Goal: Task Accomplishment & Management: Manage account settings

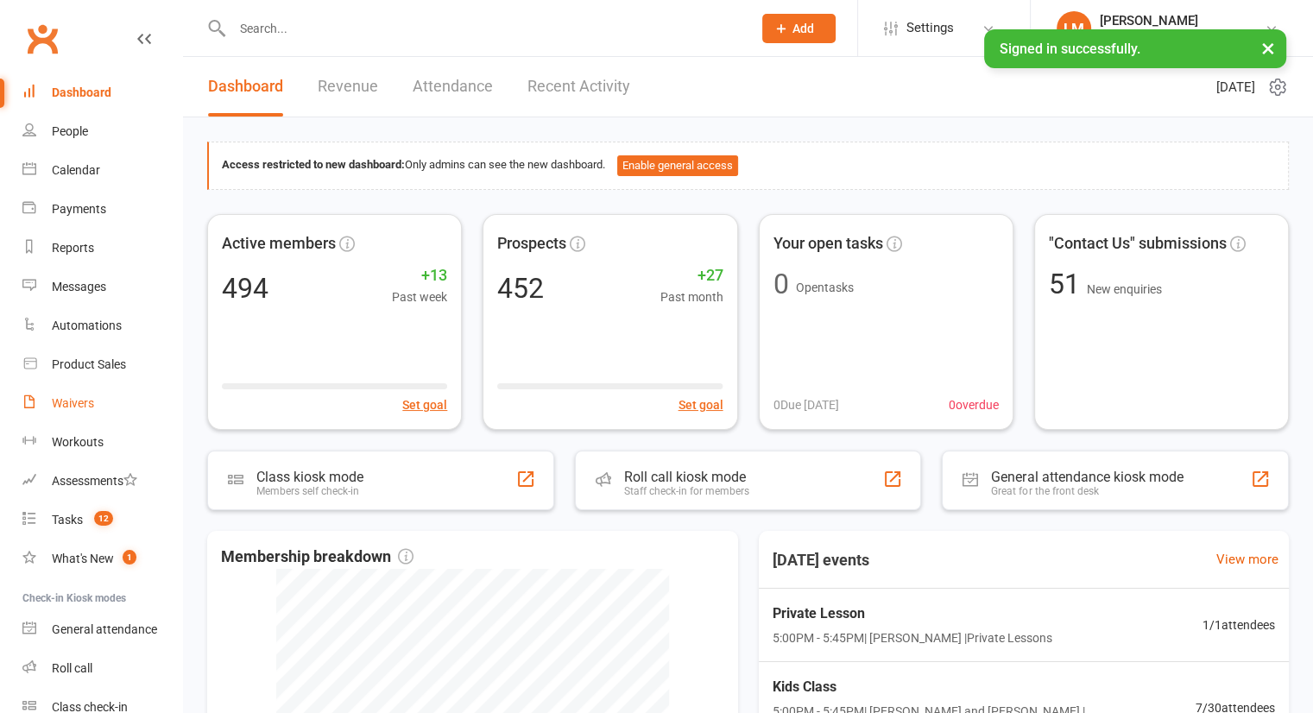
click at [60, 408] on div "Waivers" at bounding box center [73, 403] width 42 height 14
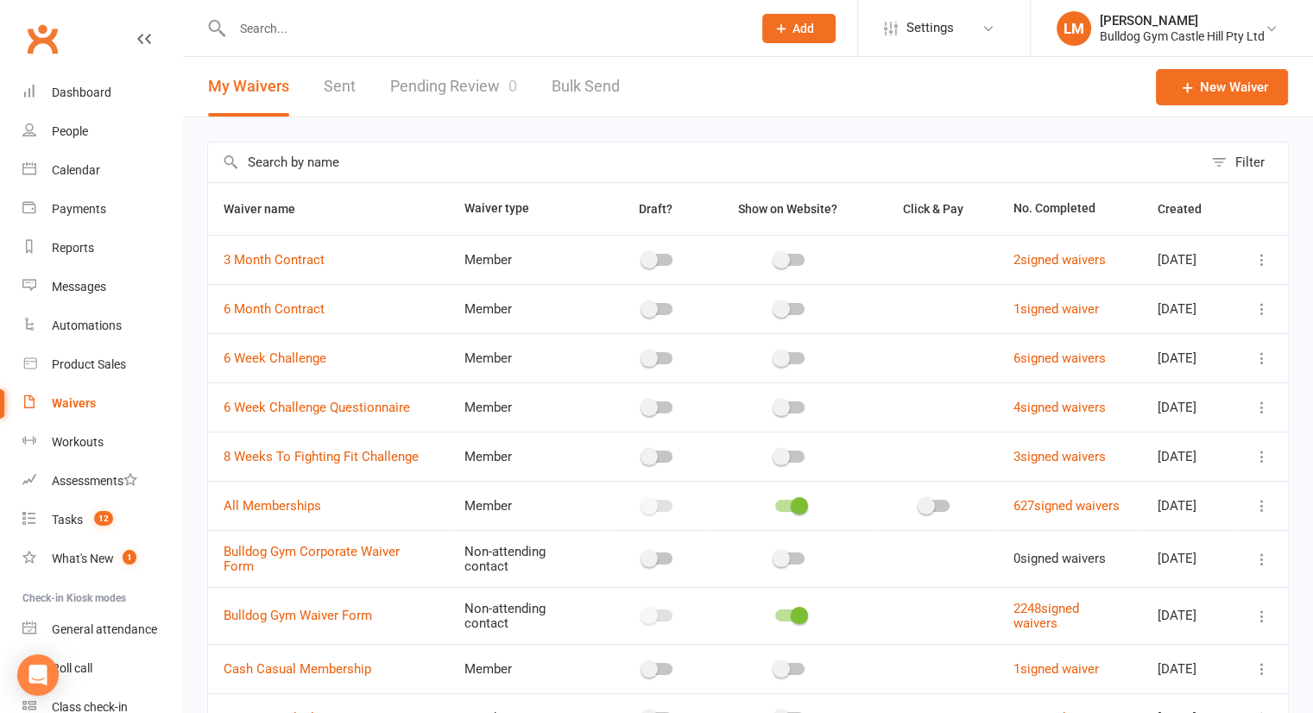
click at [445, 163] on input "text" at bounding box center [705, 162] width 995 height 40
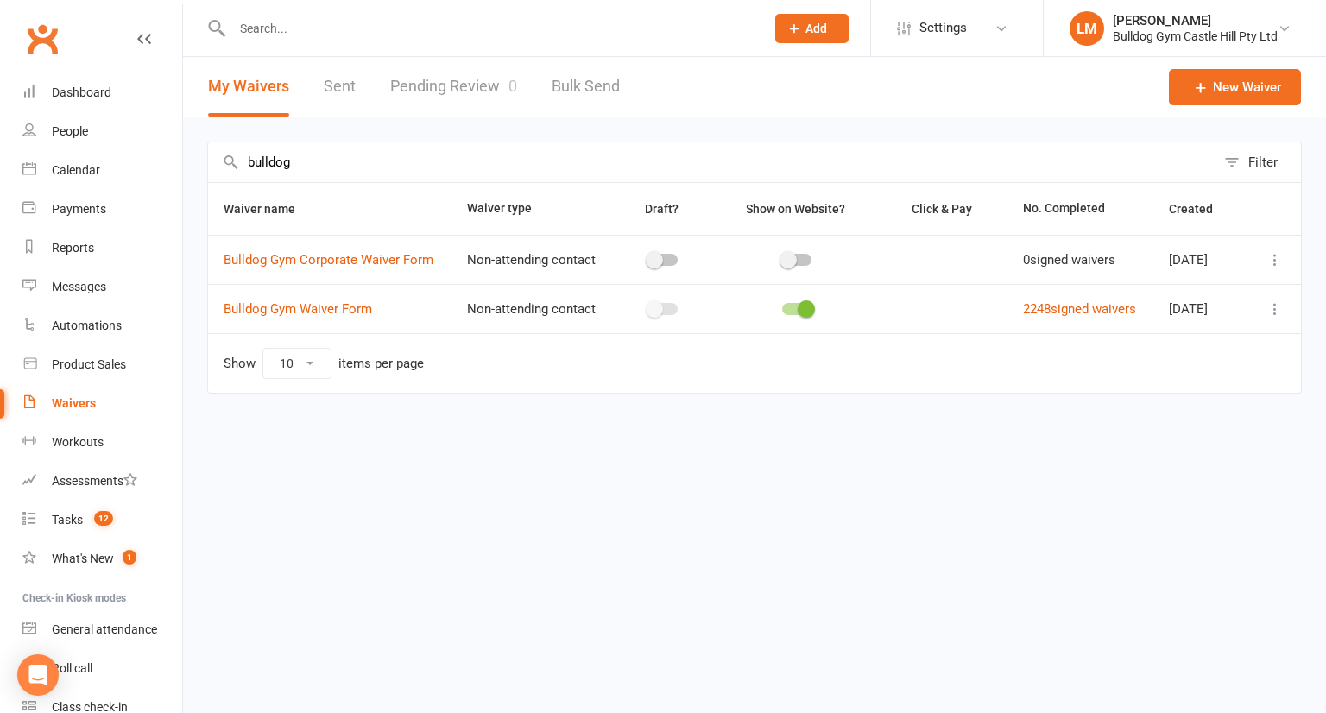
type input "bulldog"
click at [1280, 316] on icon at bounding box center [1275, 308] width 17 height 17
click at [1147, 348] on link "Edit waiver" at bounding box center [1183, 354] width 203 height 35
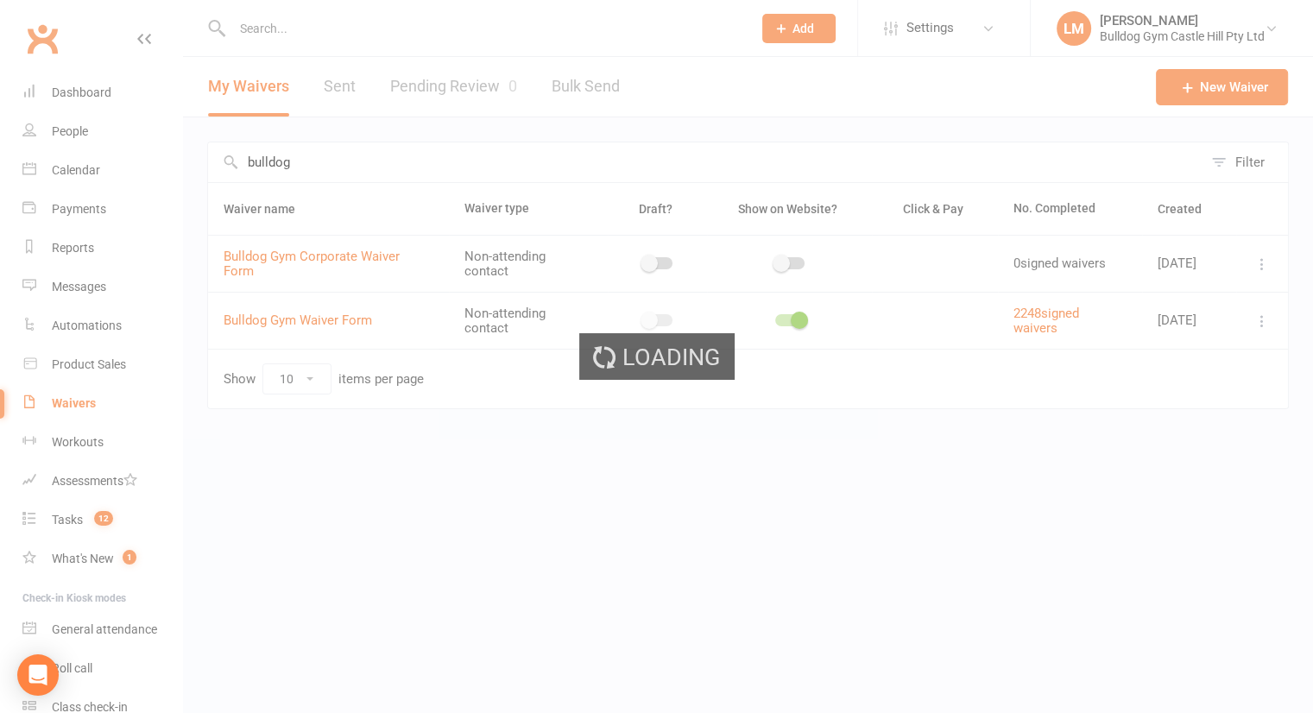
select select "applies_to_all_signees"
select select "select"
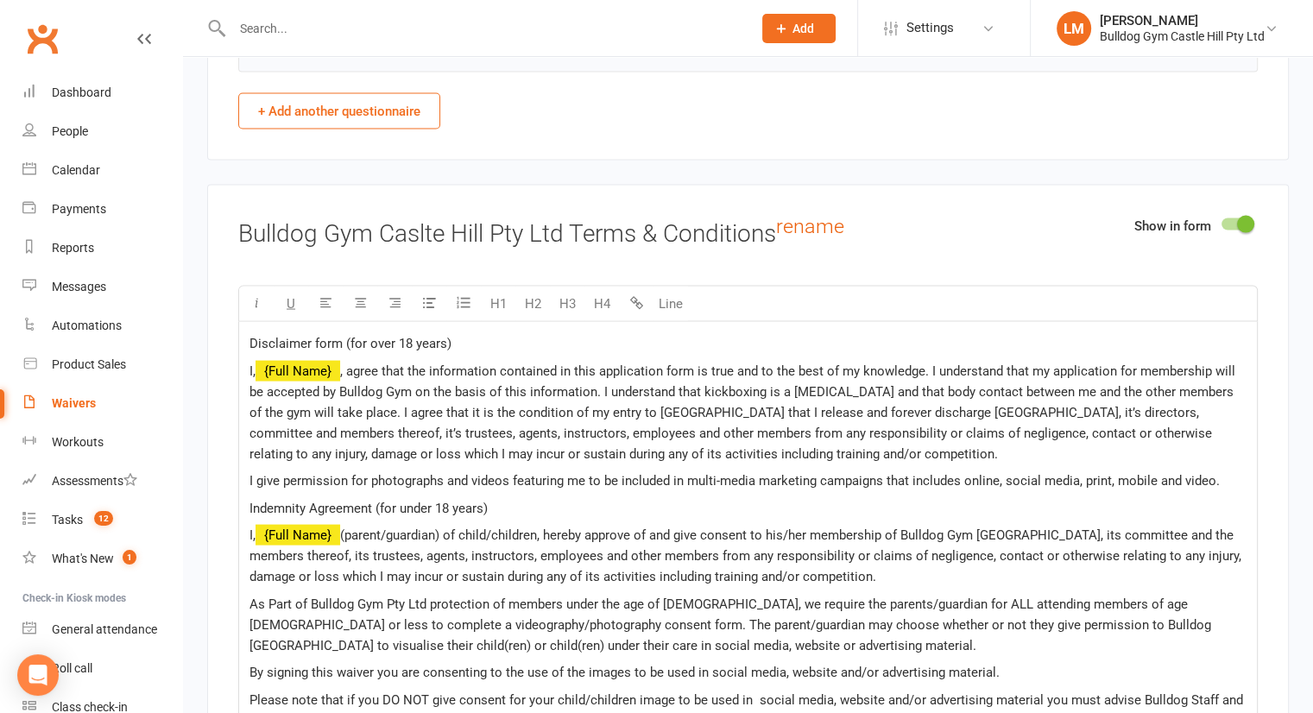
scroll to position [3439, 0]
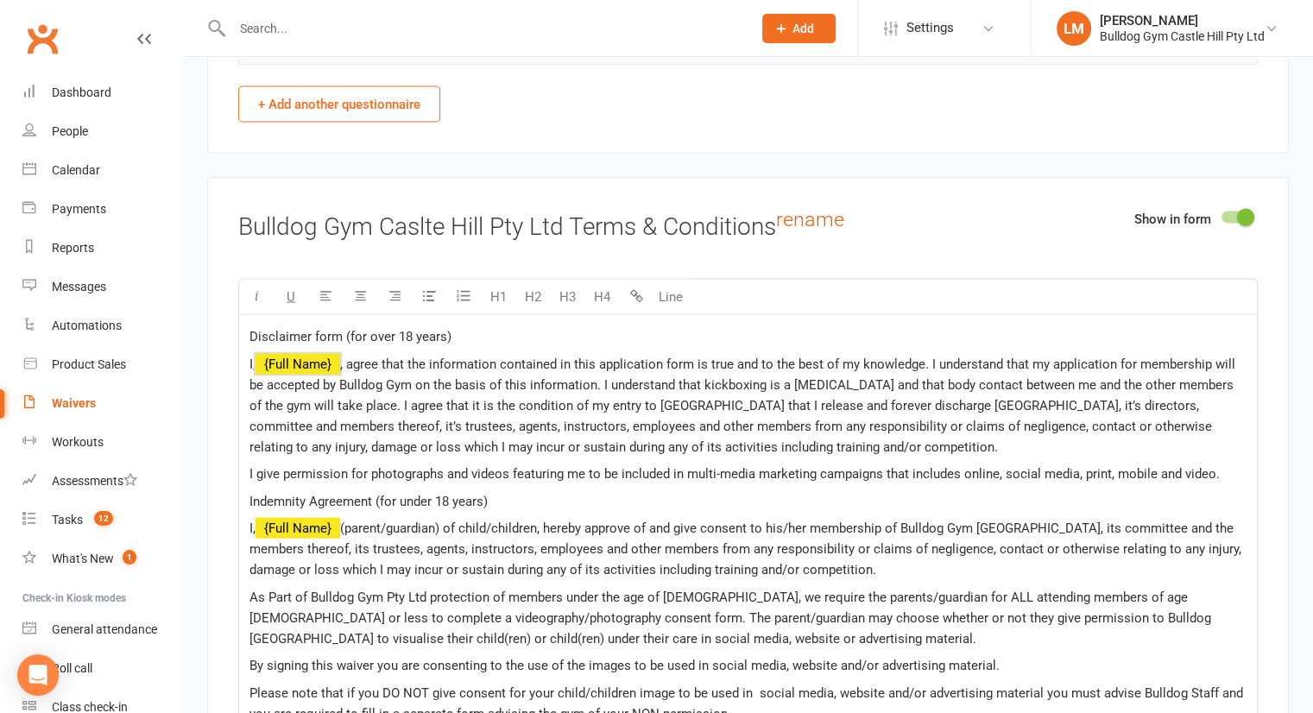
drag, startPoint x: 251, startPoint y: 320, endPoint x: 943, endPoint y: 431, distance: 700.4
click at [943, 431] on div "Disclaimer form (for over 18 years) I, ﻿ {Full Name} , agree that the informati…" at bounding box center [748, 662] width 1018 height 694
copy div "Disclaimer form (for over 18 years) I, ﻿ {Full Name} , agree that the informati…"
click at [480, 521] on span "(parent/guardian) of child/children, hereby approve of and give consent to his/…" at bounding box center [747, 549] width 995 height 57
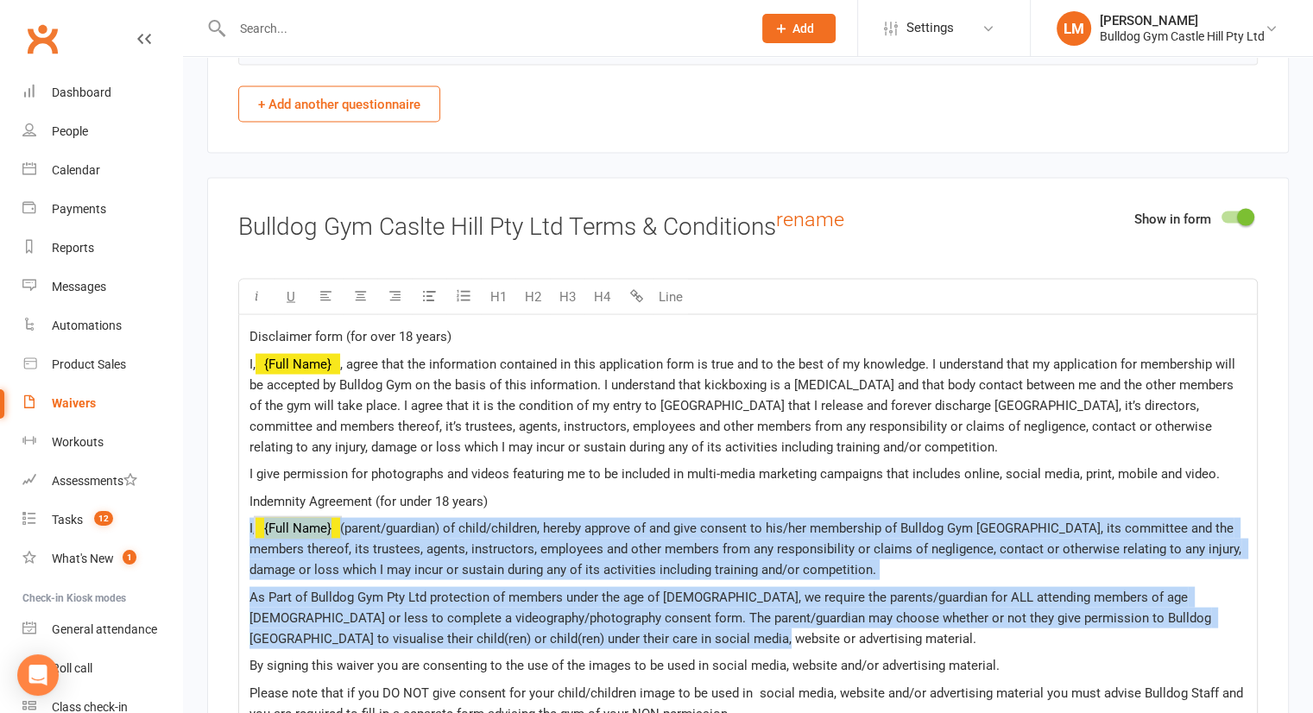
drag, startPoint x: 243, startPoint y: 514, endPoint x: 938, endPoint y: 618, distance: 702.8
click at [938, 618] on div "Disclaimer form (for over 18 years) I, ﻿ {Full Name} , agree that the informati…" at bounding box center [748, 662] width 1018 height 694
click at [794, 626] on p "As Part of Bulldog Gym Pty Ltd protection of members under the age of 18, we re…" at bounding box center [748, 618] width 997 height 62
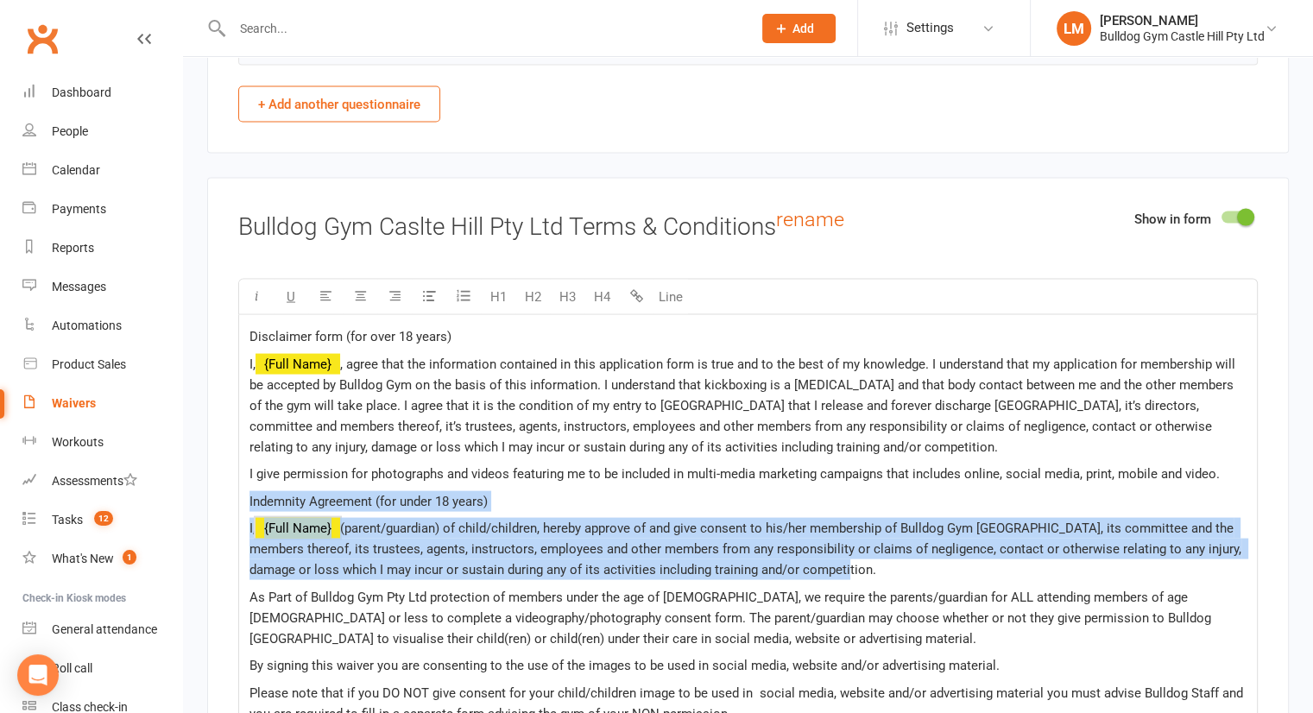
drag, startPoint x: 245, startPoint y: 488, endPoint x: 869, endPoint y: 554, distance: 627.8
click at [869, 554] on div "Disclaimer form (for over 18 years) I, ﻿ {Full Name} , agree that the informati…" at bounding box center [748, 662] width 1018 height 694
copy div "Indemnity Agreement (for under 18 years) I, ﻿ {Full Name} (parent/guardian) of …"
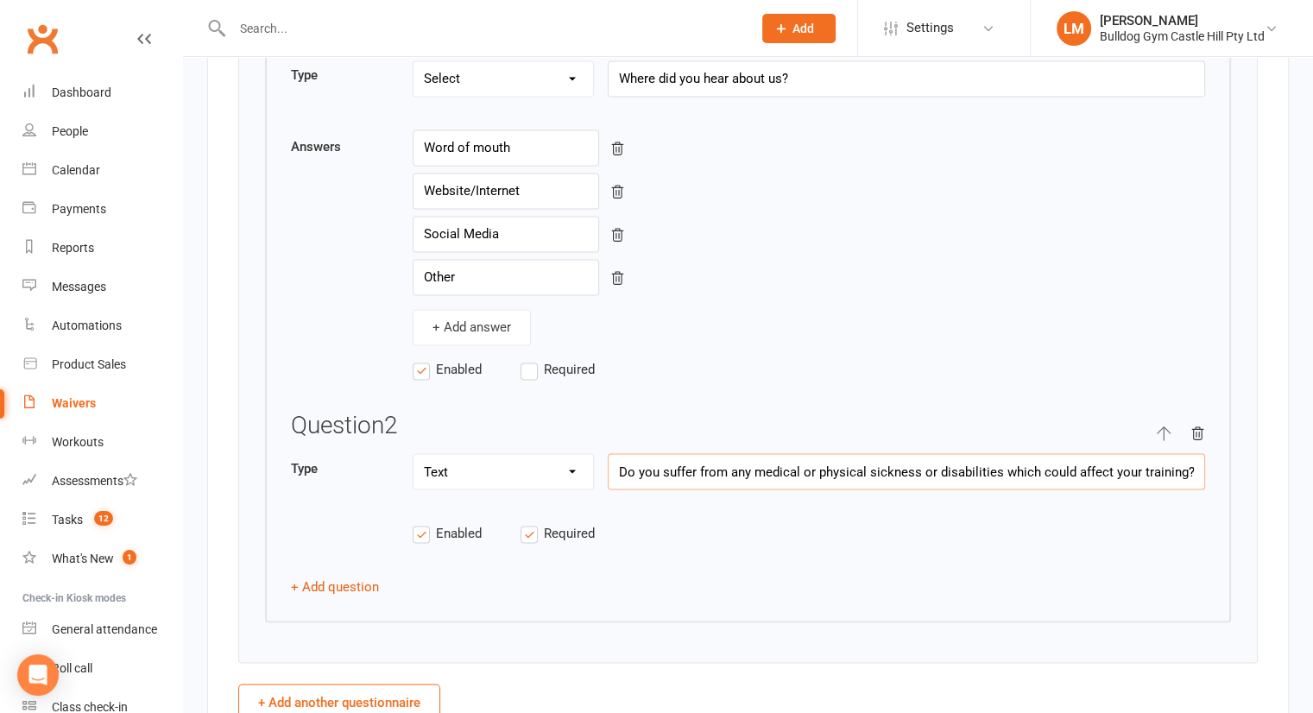
scroll to position [0, 133]
drag, startPoint x: 621, startPoint y: 459, endPoint x: 1325, endPoint y: 477, distance: 704.8
click at [1312, 477] on html "Prospect Member Non-attending contact Class / event Appointment Task Membership…" at bounding box center [656, 456] width 1313 height 6595
drag, startPoint x: 803, startPoint y: 75, endPoint x: 589, endPoint y: 89, distance: 214.6
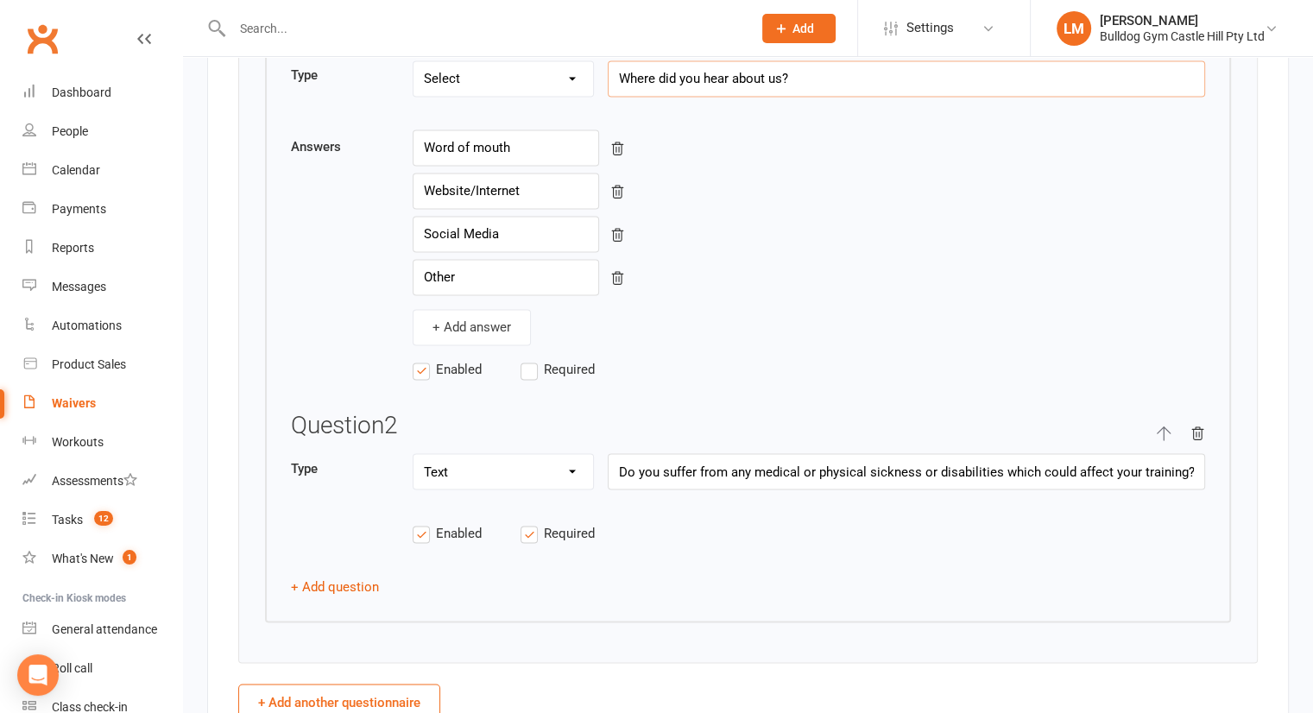
click at [589, 89] on div "Type Text Select Checkbox Where did you hear about us?" at bounding box center [748, 87] width 914 height 55
drag, startPoint x: 520, startPoint y: 135, endPoint x: 409, endPoint y: 138, distance: 110.6
click at [409, 138] on div "Answers Word of mouth Website/Internet Social Media Other + Add answer" at bounding box center [748, 238] width 914 height 216
drag, startPoint x: 536, startPoint y: 173, endPoint x: 378, endPoint y: 188, distance: 158.8
click at [378, 188] on div "Answers Word of mouth Website/Internet Social Media Other + Add answer" at bounding box center [748, 238] width 914 height 216
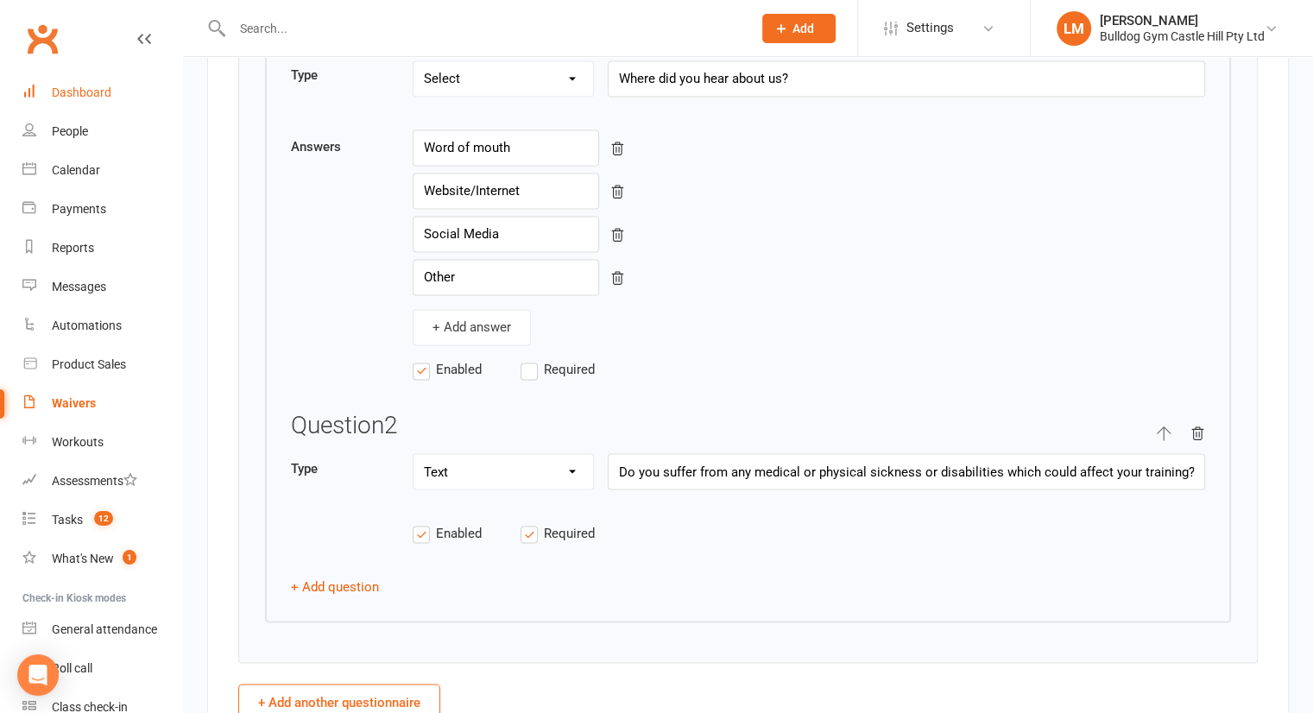
click at [104, 87] on div "Dashboard" at bounding box center [82, 92] width 60 height 14
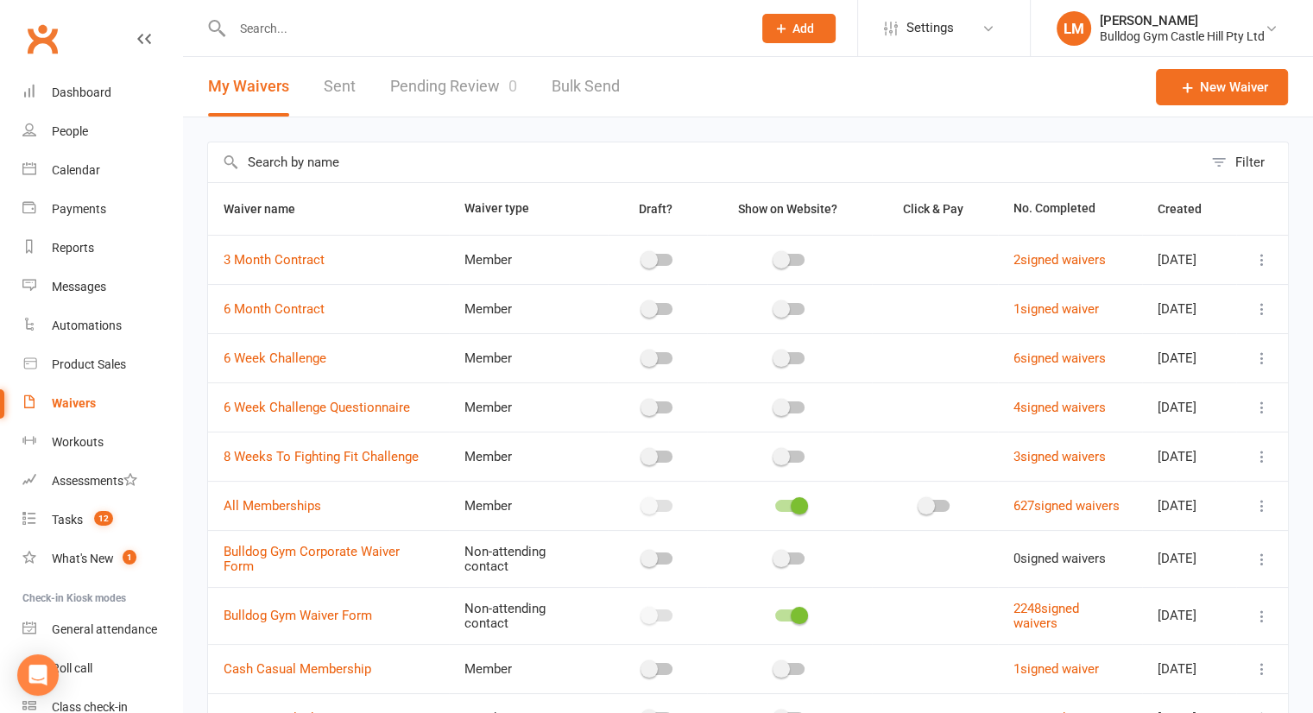
click at [325, 163] on input "text" at bounding box center [705, 162] width 995 height 40
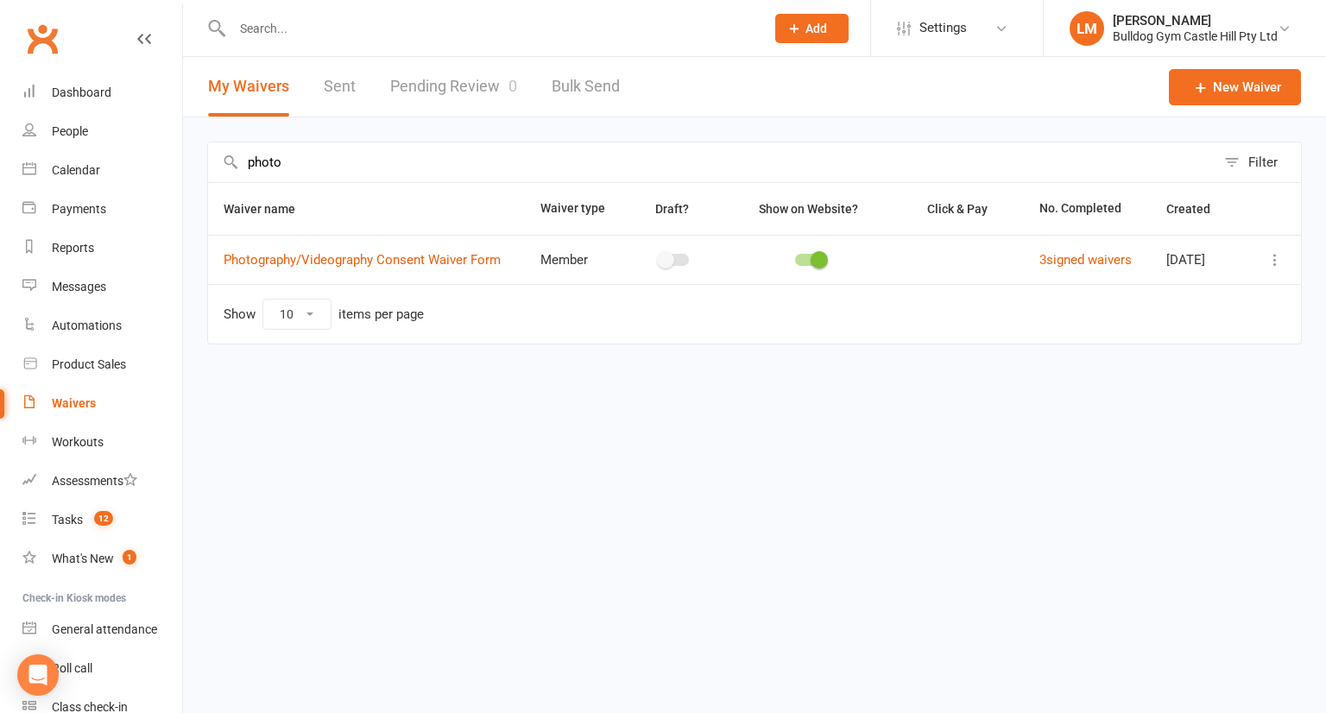
type input "photo"
click at [1271, 260] on icon at bounding box center [1275, 259] width 17 height 17
click at [1142, 295] on link "Edit waiver" at bounding box center [1183, 292] width 203 height 35
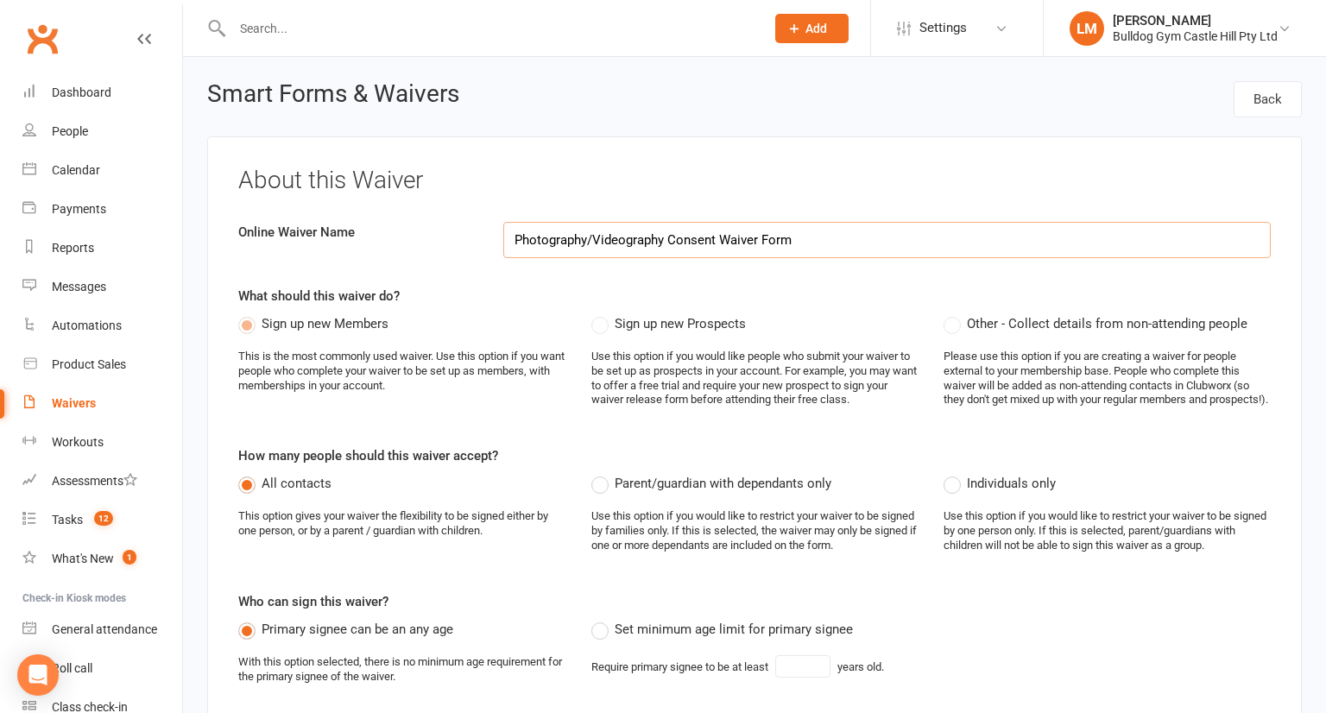
select select "applies_to_all_signees"
select select "select"
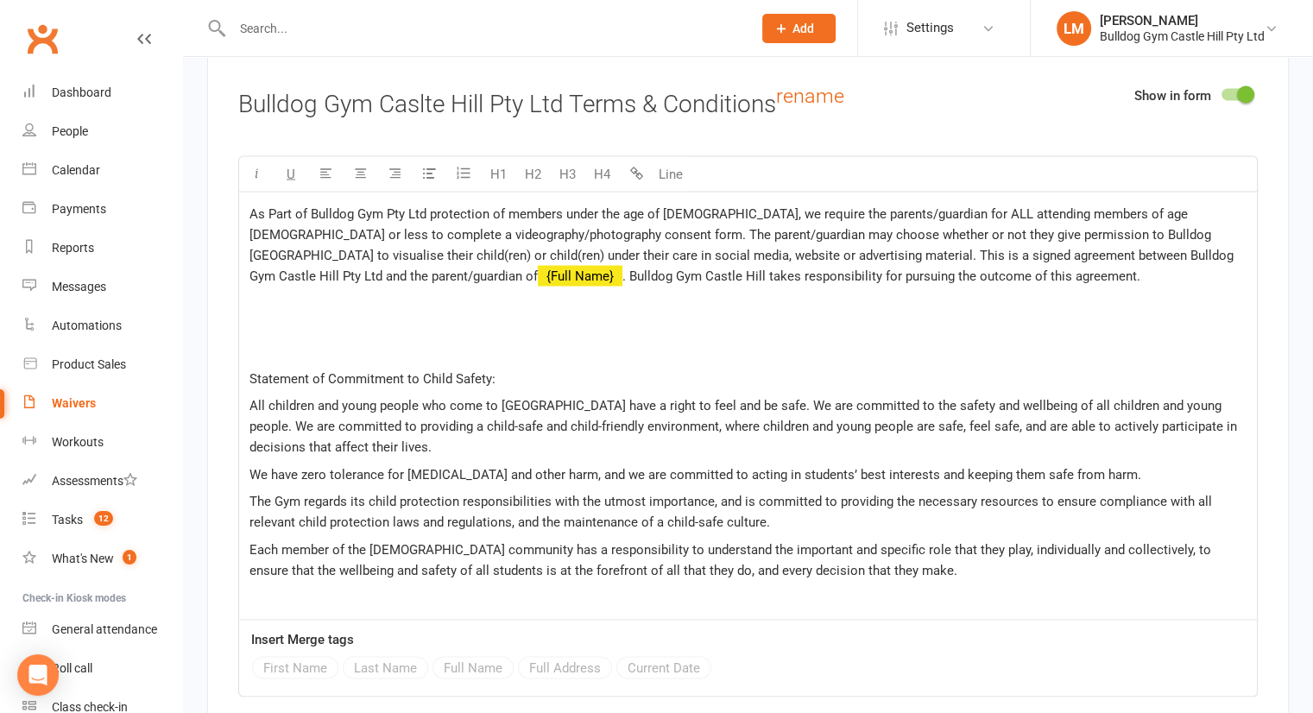
scroll to position [3119, 0]
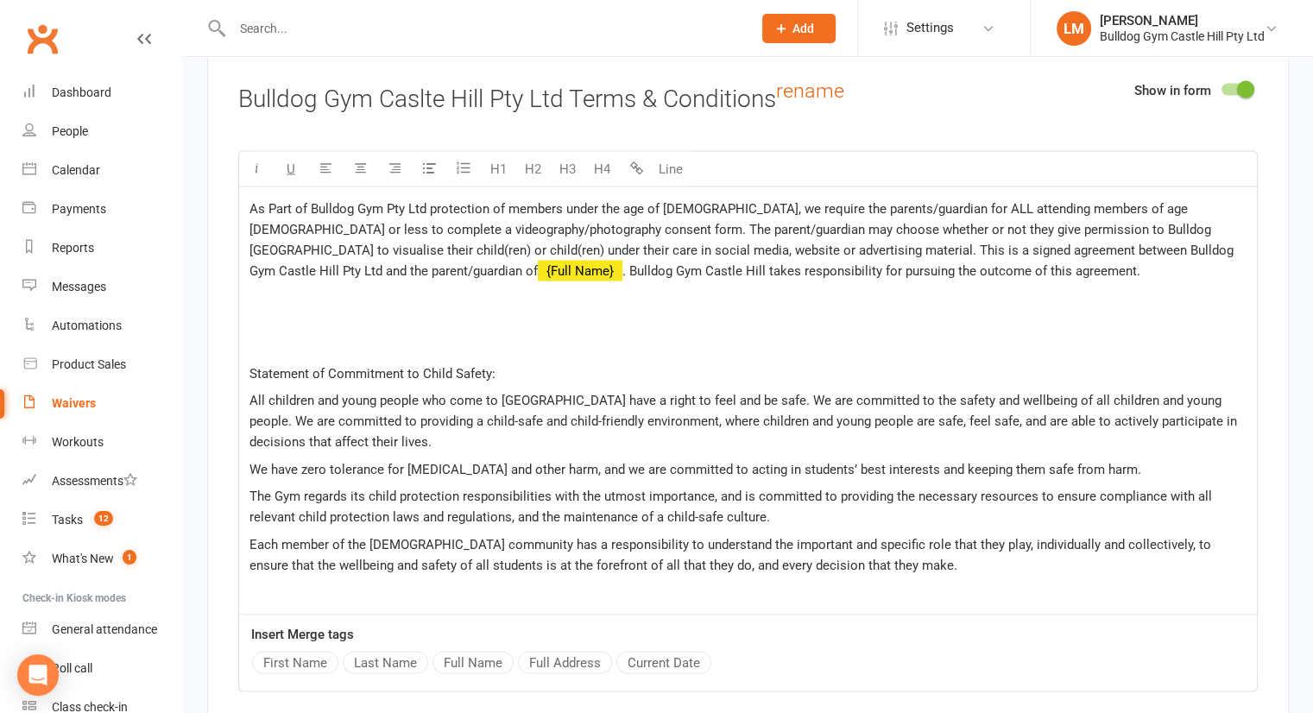
click at [266, 314] on p at bounding box center [748, 334] width 997 height 41
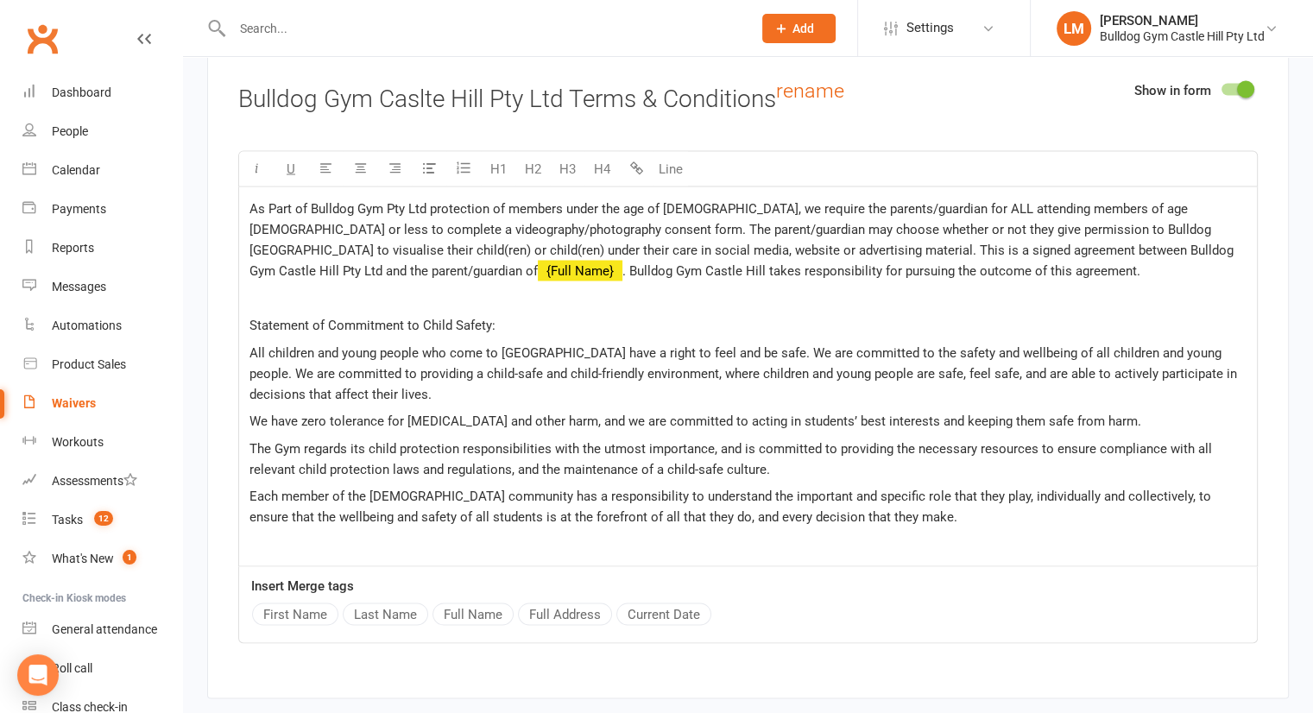
click at [835, 511] on p "Each member of the [DEMOGRAPHIC_DATA] community has a responsibility to underst…" at bounding box center [748, 505] width 997 height 41
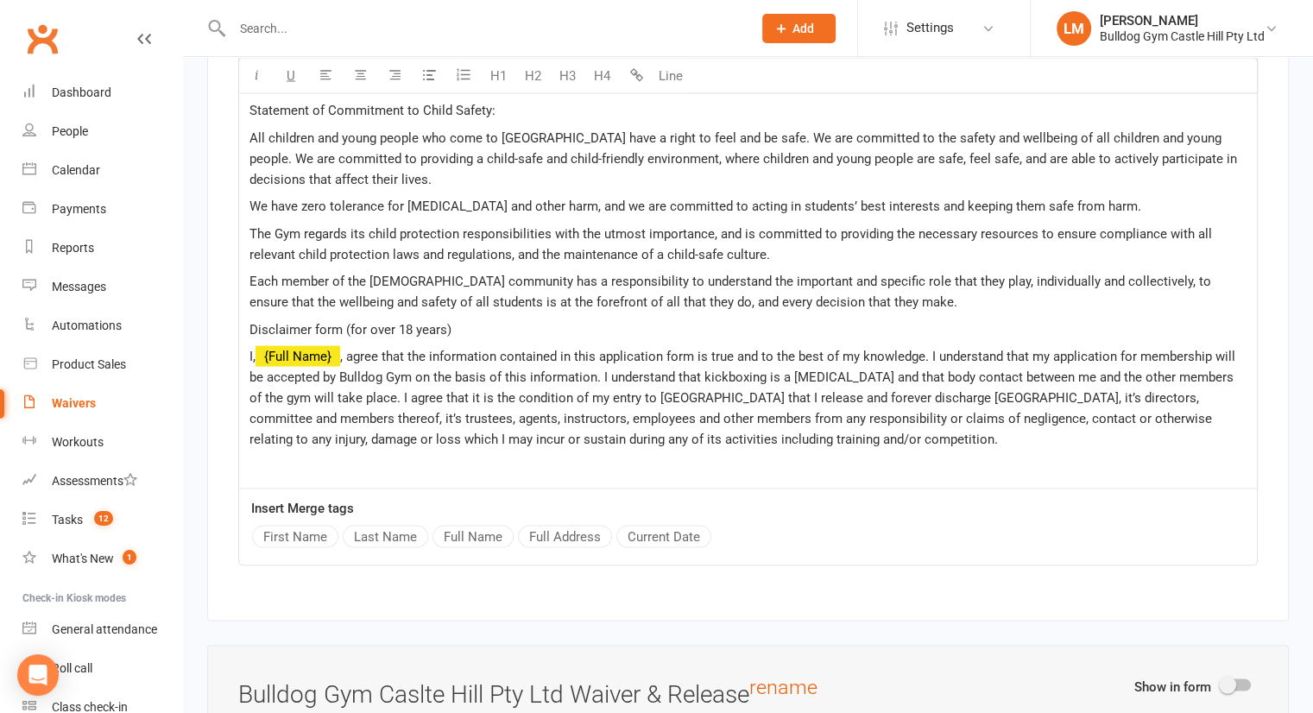
scroll to position [3363, 0]
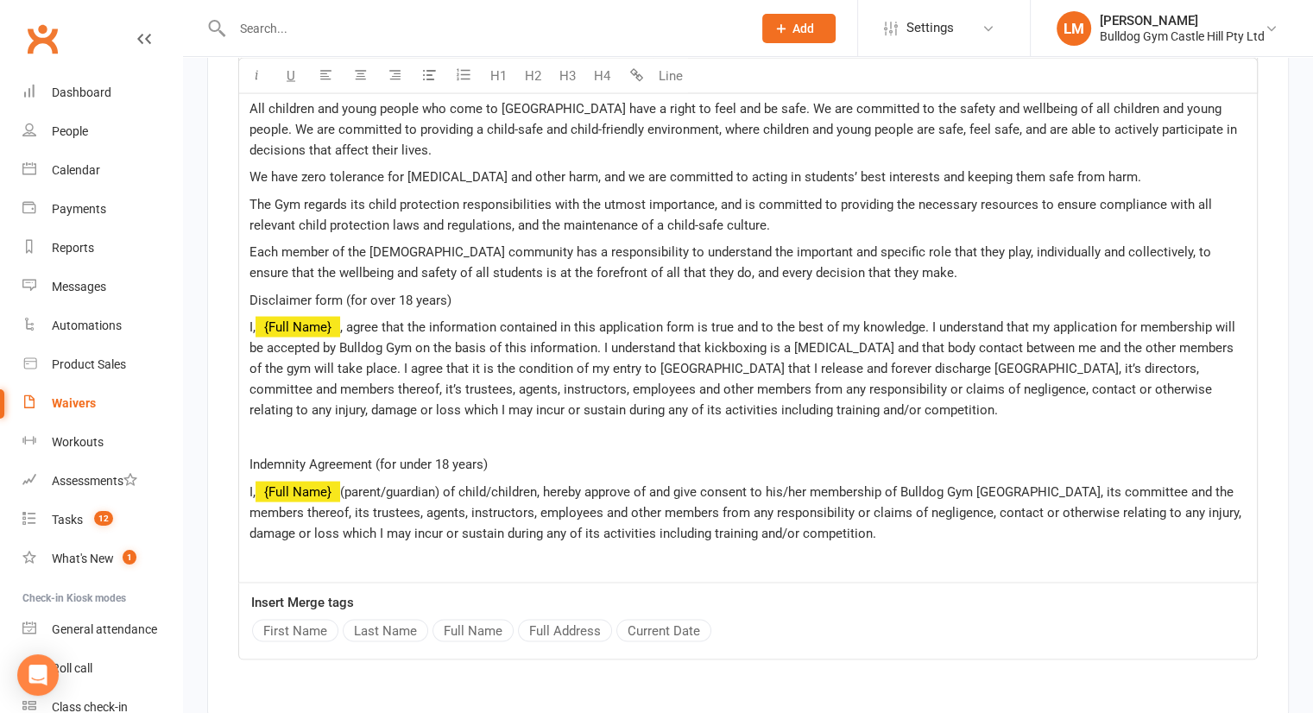
click at [244, 287] on div "As Part of Bulldog Gym Pty Ltd protection of members under the age of [DEMOGRAP…" at bounding box center [748, 263] width 1018 height 640
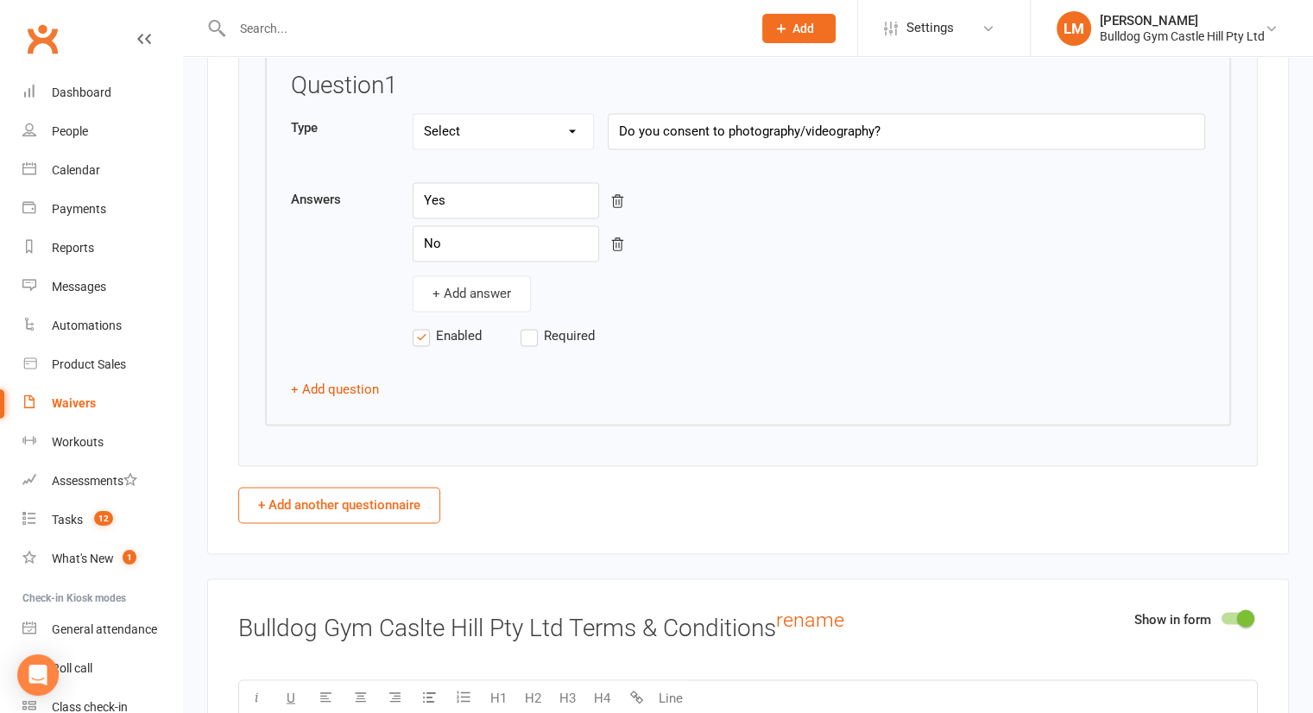
scroll to position [2597, 0]
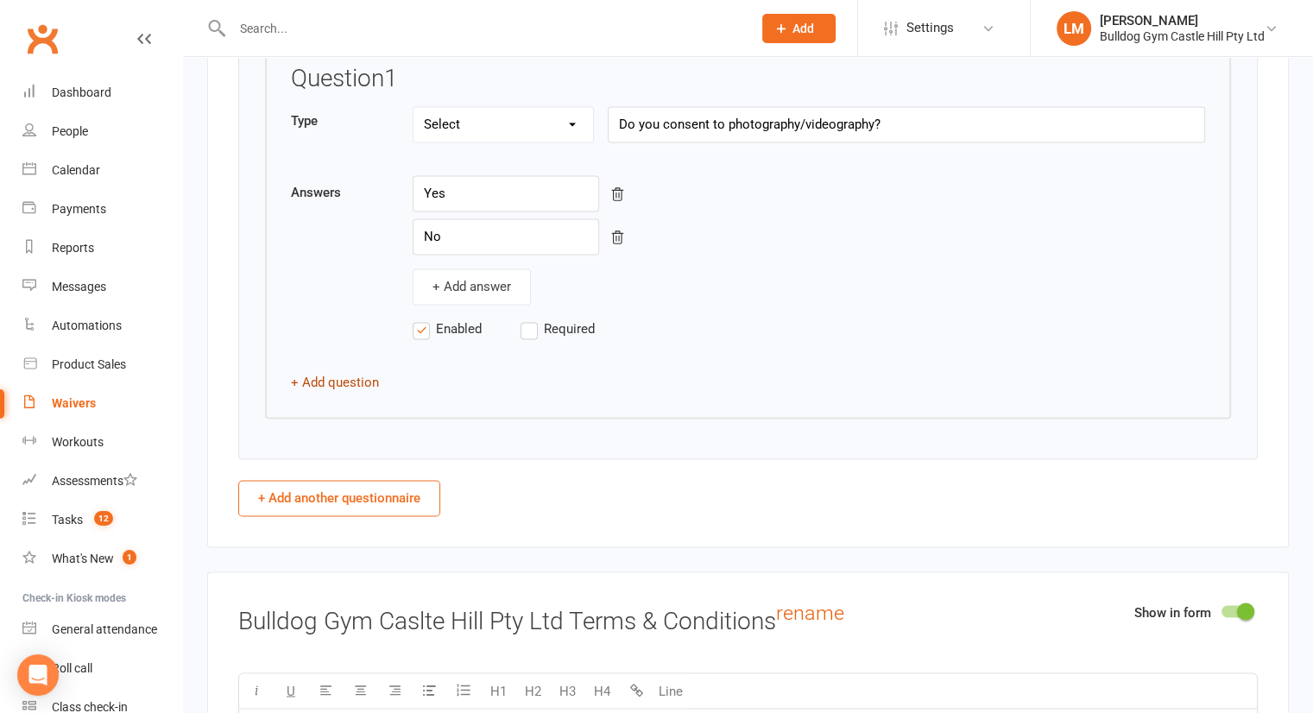
click at [345, 372] on button "+ Add question" at bounding box center [335, 382] width 88 height 21
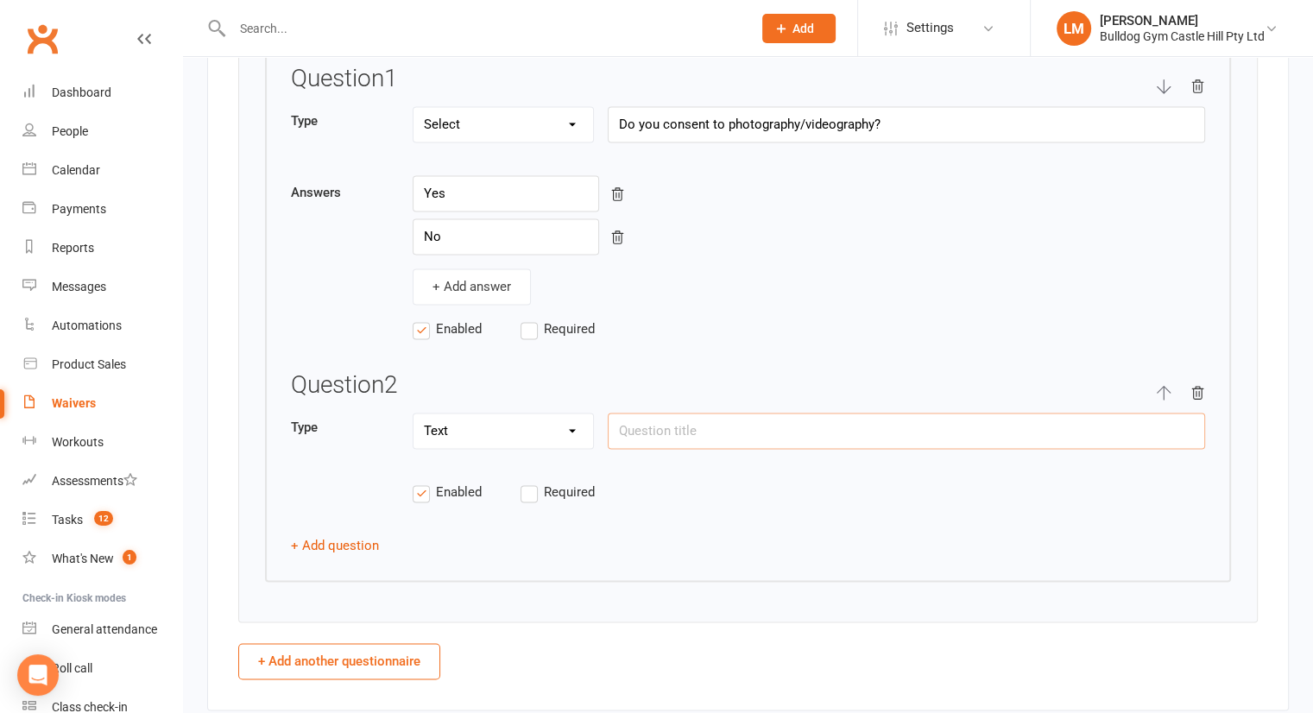
click at [641, 422] on input "text" at bounding box center [906, 431] width 597 height 36
paste input "Do you suffer from any medical or physical sickness or disabilities which could…"
type input "Do you suffer from any medical or physical sickness or disabilities which could…"
click at [546, 483] on span "Required" at bounding box center [569, 491] width 51 height 18
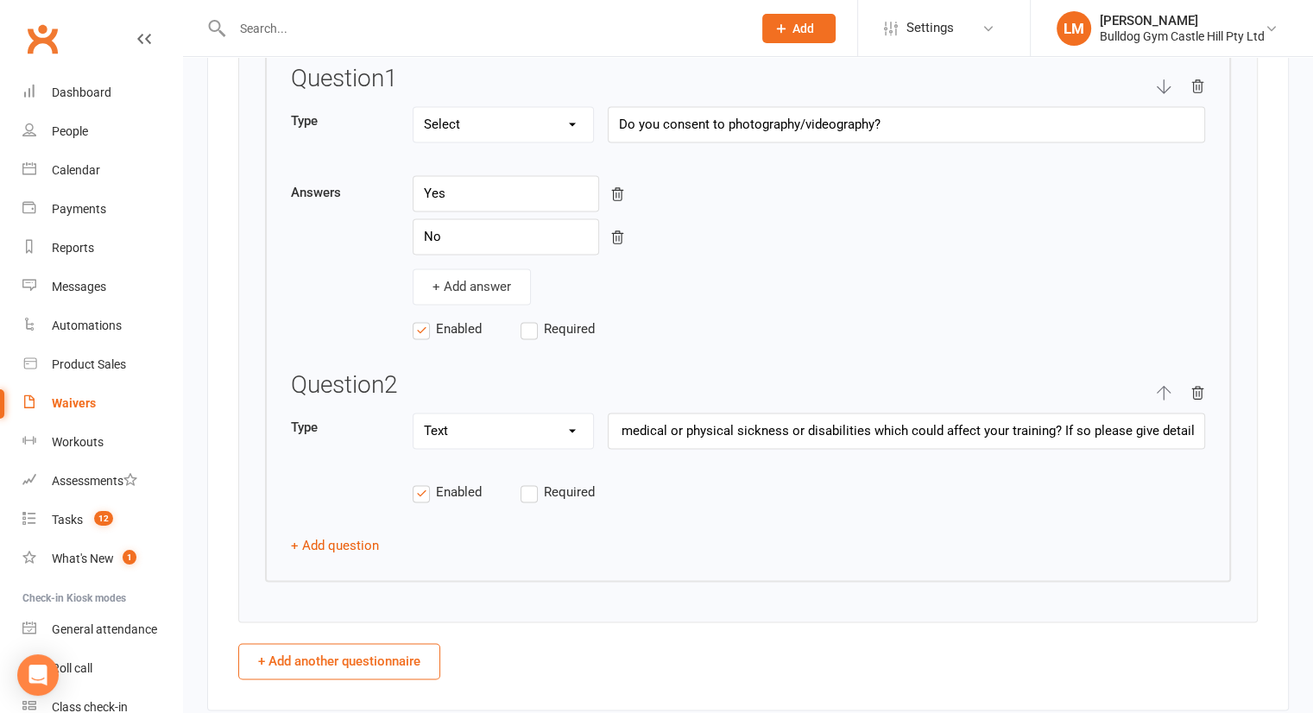
click at [546, 482] on input "Required" at bounding box center [575, 482] width 108 height 0
click at [532, 327] on label "Required" at bounding box center [575, 329] width 108 height 21
click at [532, 319] on input "Required" at bounding box center [575, 319] width 108 height 0
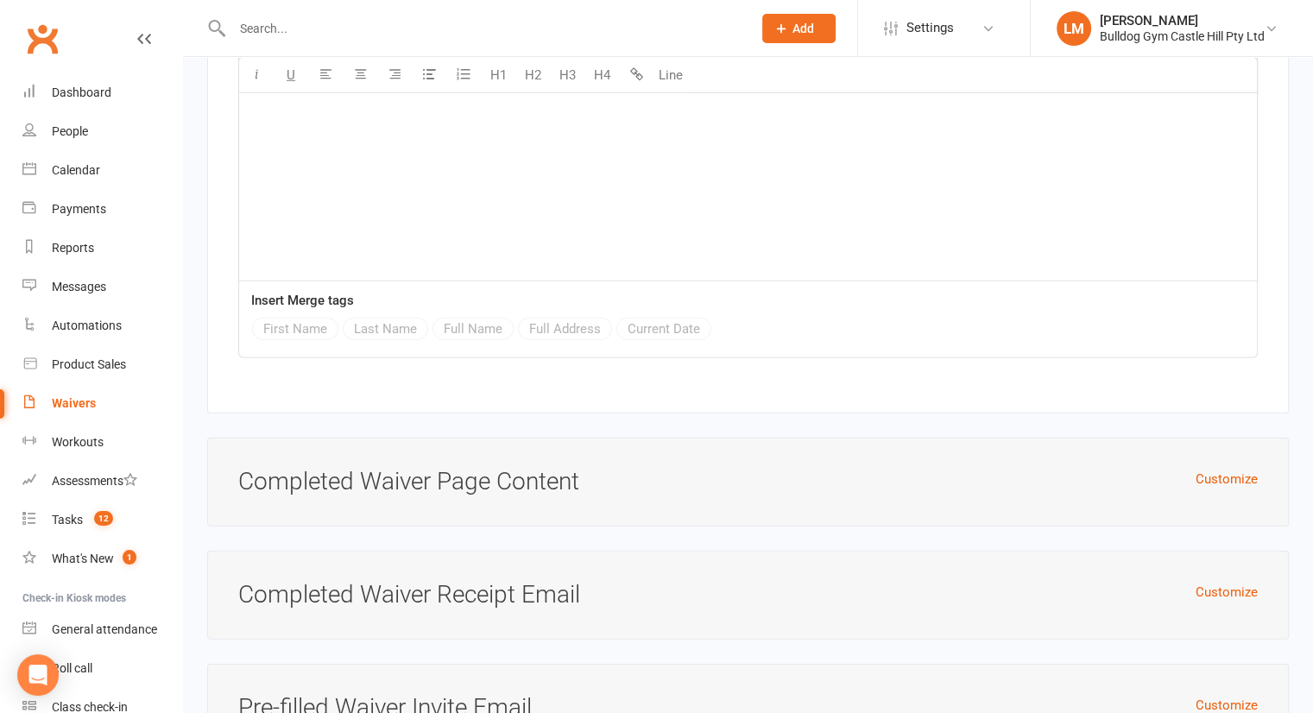
scroll to position [5344, 0]
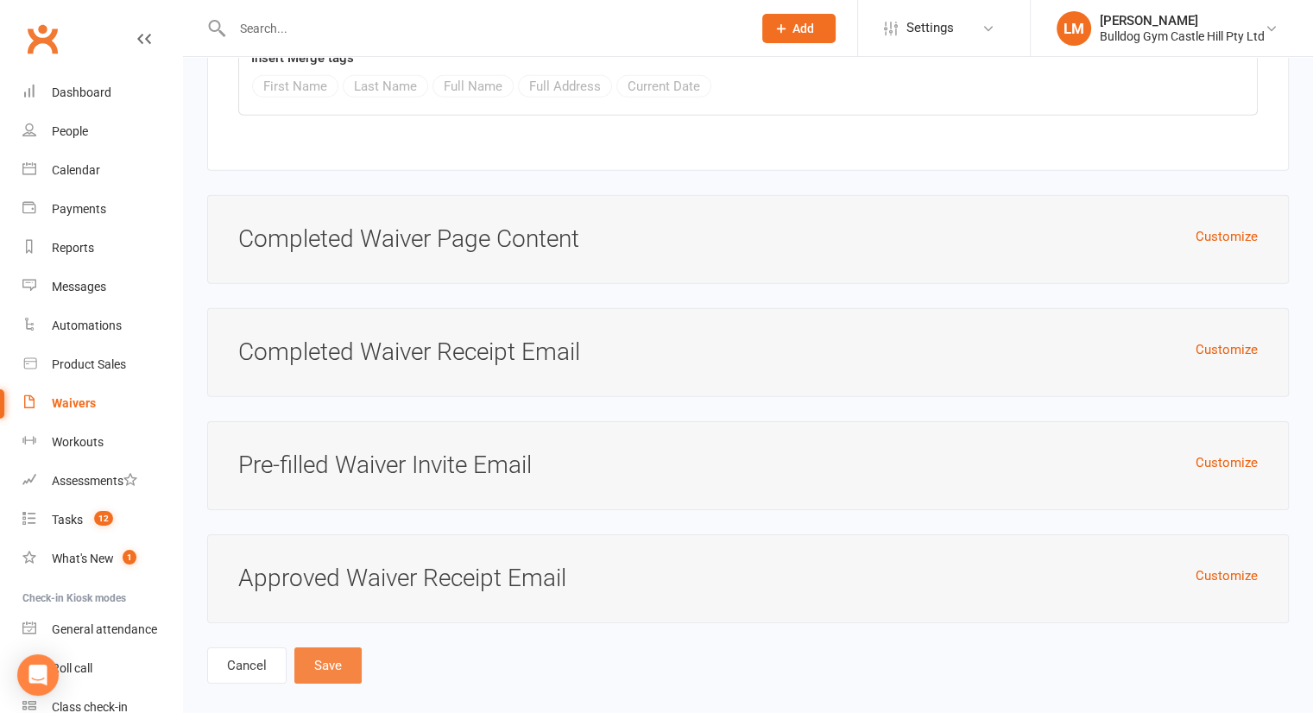
click at [336, 648] on button "Save" at bounding box center [327, 666] width 67 height 36
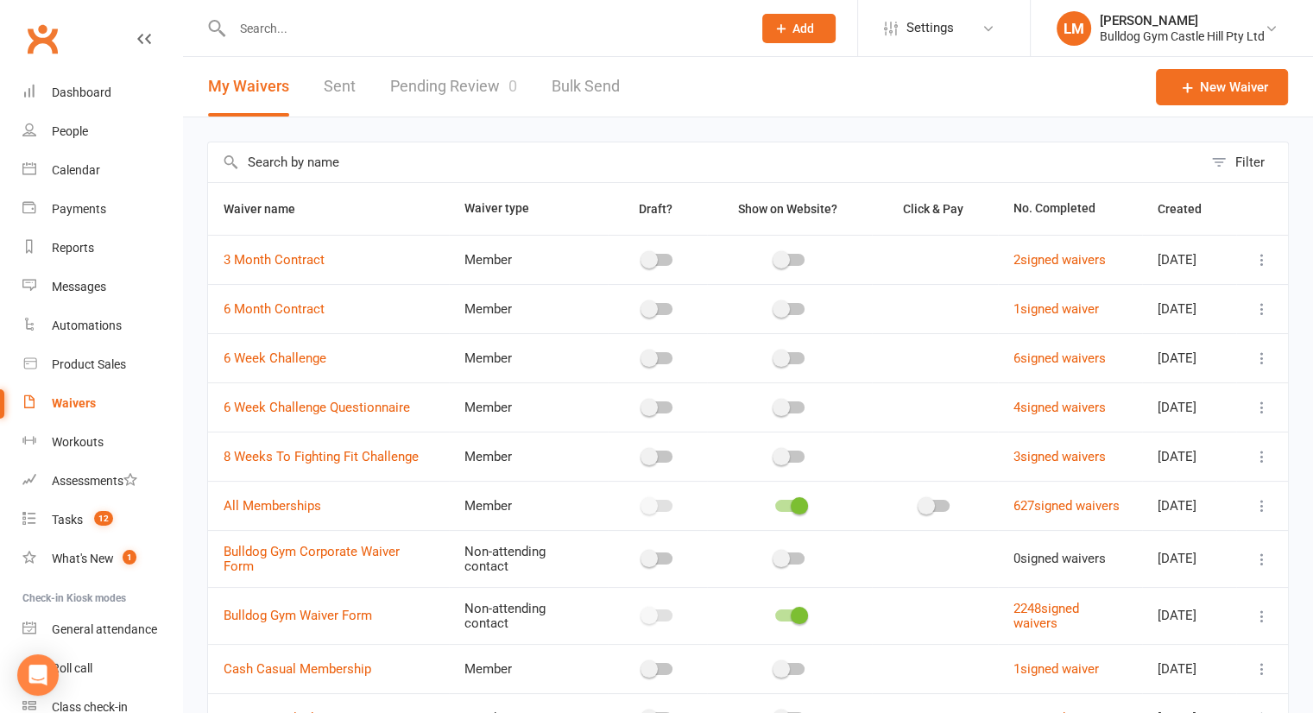
click at [320, 161] on input "text" at bounding box center [705, 162] width 995 height 40
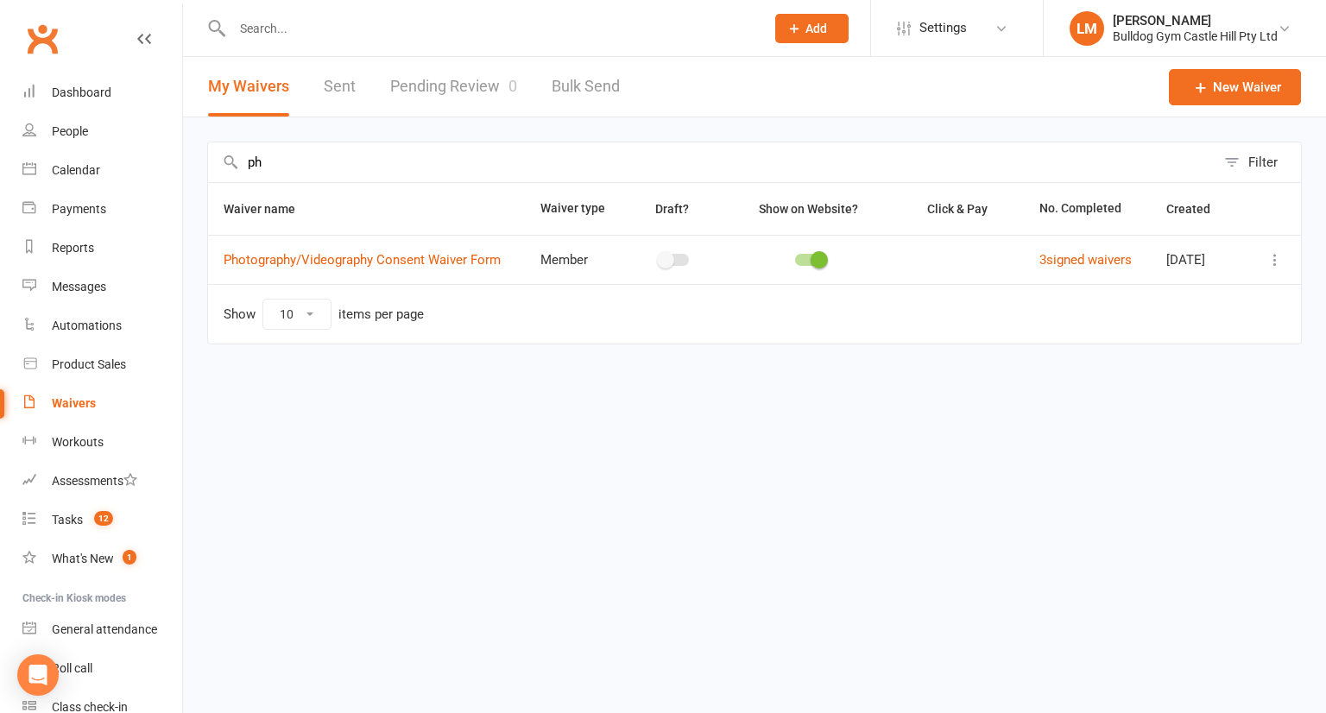
type input "ph"
click at [1091, 256] on link "3 signed waivers" at bounding box center [1086, 260] width 92 height 16
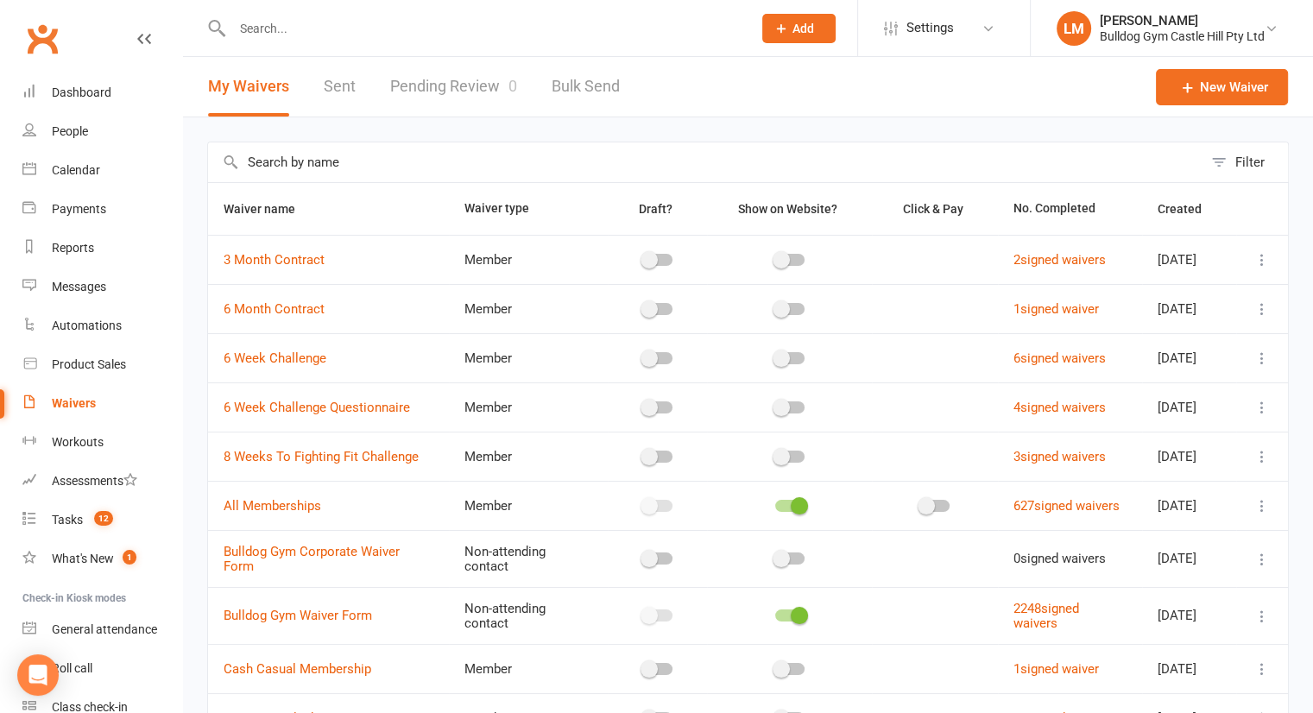
click at [402, 164] on input "text" at bounding box center [705, 162] width 995 height 40
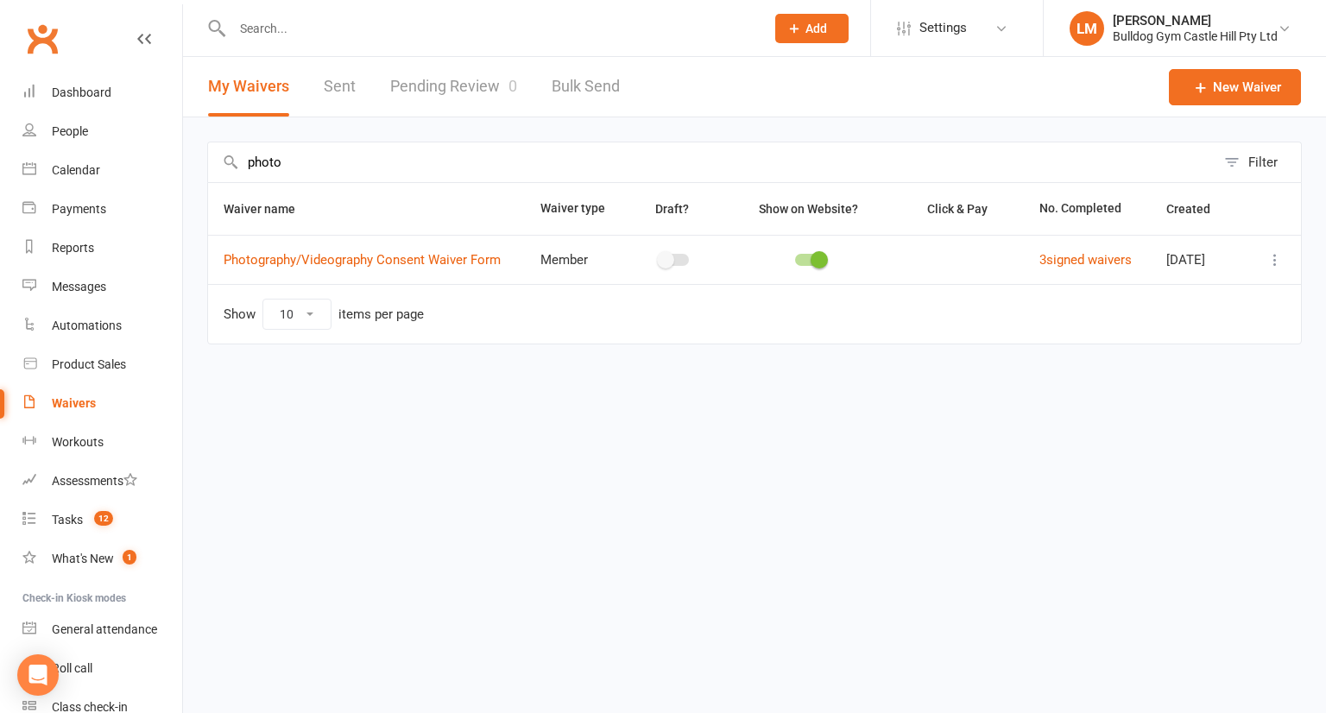
type input "photo"
click at [1281, 259] on icon at bounding box center [1275, 259] width 17 height 17
click at [1154, 294] on link "Edit waiver" at bounding box center [1183, 292] width 203 height 35
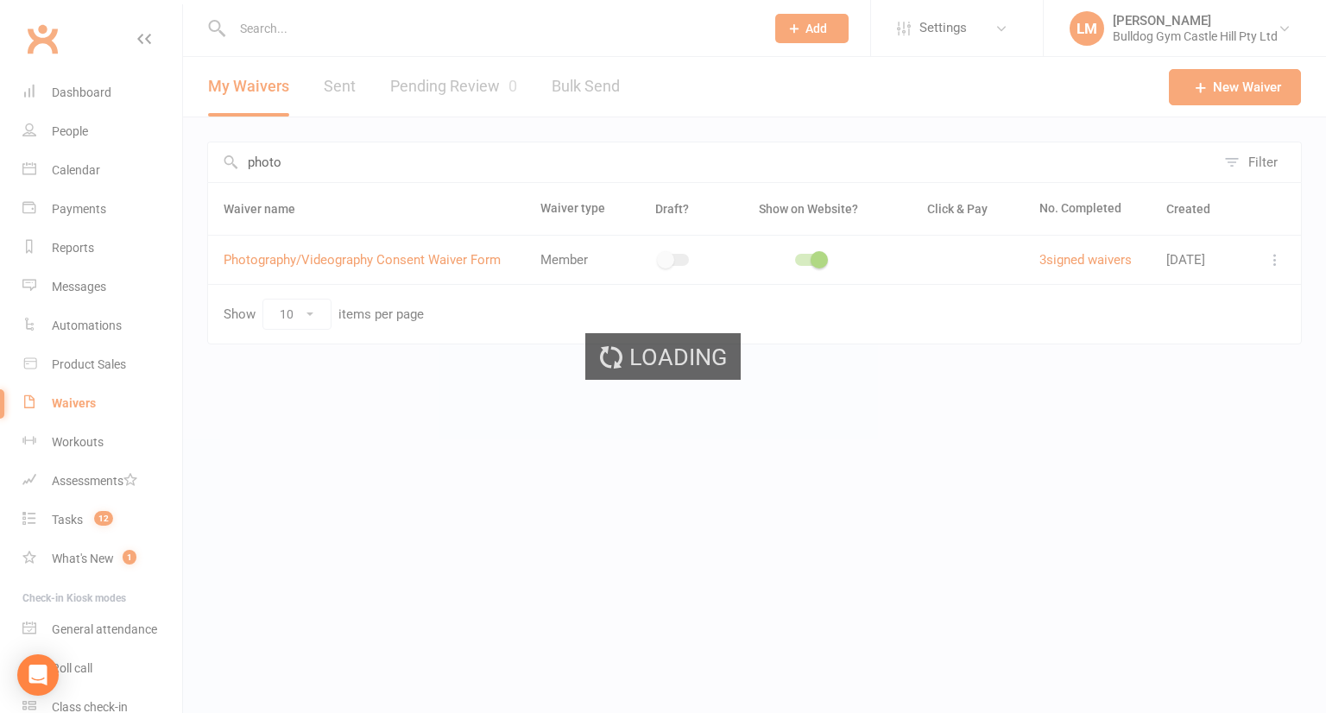
select select "applies_to_all_signees"
select select "select"
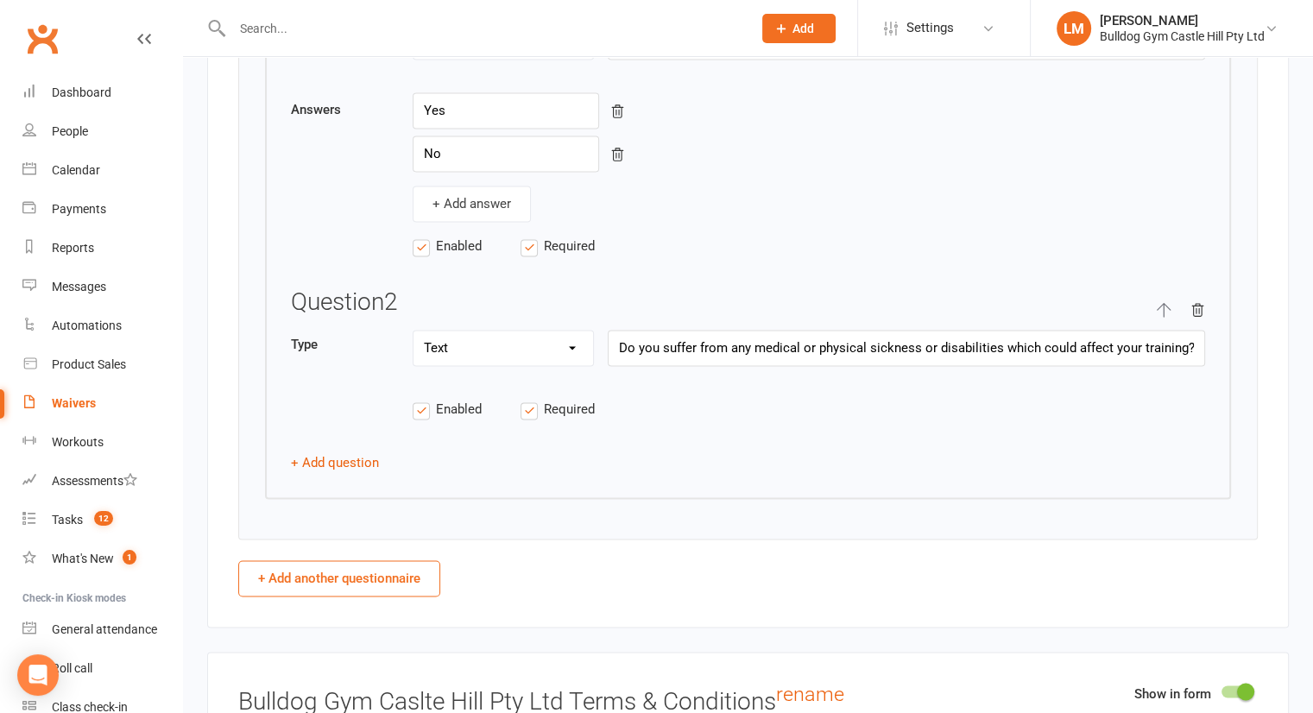
scroll to position [2681, 0]
click at [338, 452] on button "+ Add question" at bounding box center [335, 462] width 88 height 21
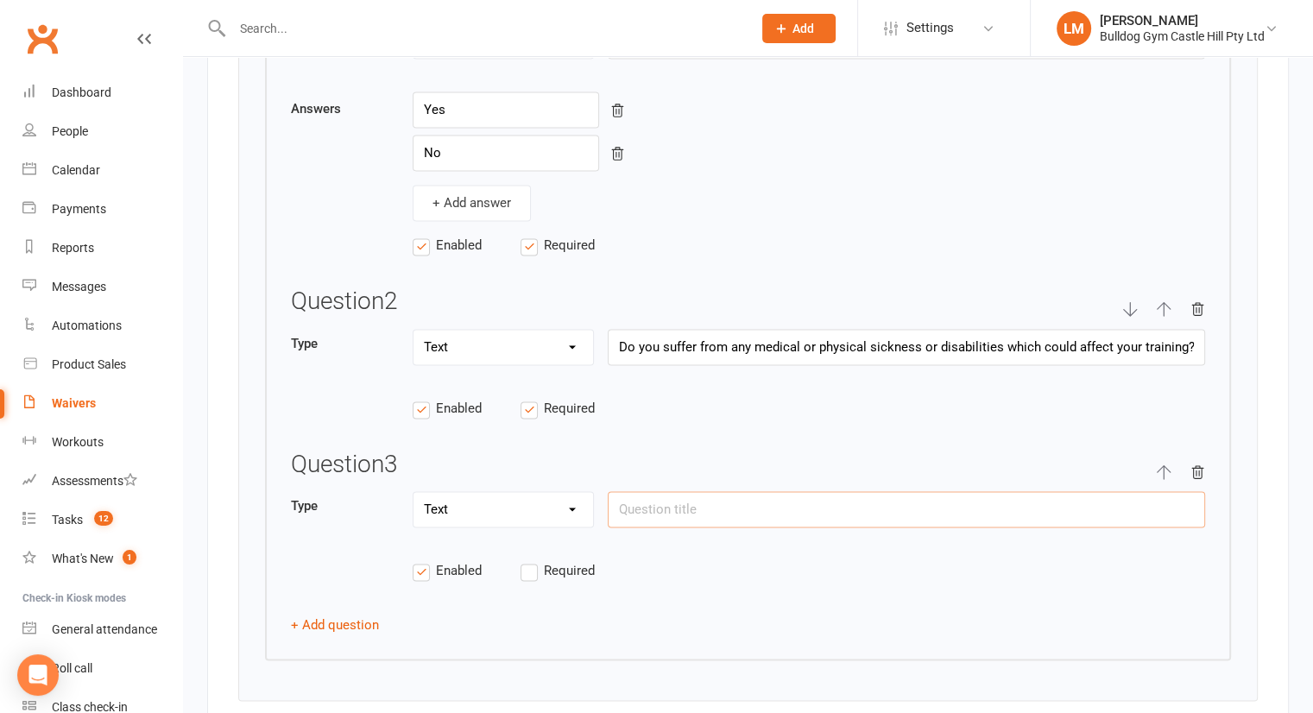
click at [648, 503] on input "text" at bounding box center [906, 509] width 597 height 36
paste input "Where did you hear about us?"
type input "Where did you hear about us?"
click at [563, 496] on select "Text Select Checkbox" at bounding box center [504, 509] width 180 height 35
select select "select"
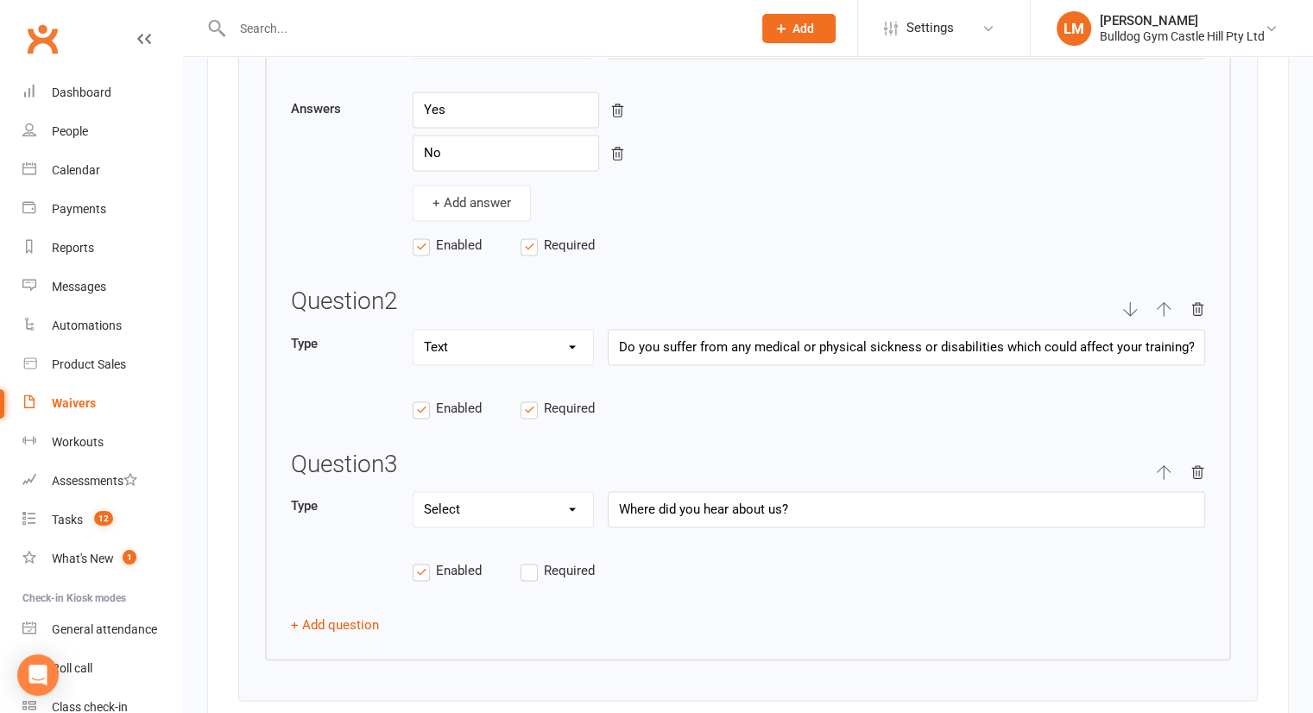
click at [414, 492] on select "Text Select Checkbox" at bounding box center [504, 509] width 180 height 35
click at [459, 570] on input "text" at bounding box center [506, 578] width 186 height 36
paste input "Word of mouth"
type input "Word of mouth"
click at [481, 619] on button "+ Add answer" at bounding box center [472, 628] width 118 height 36
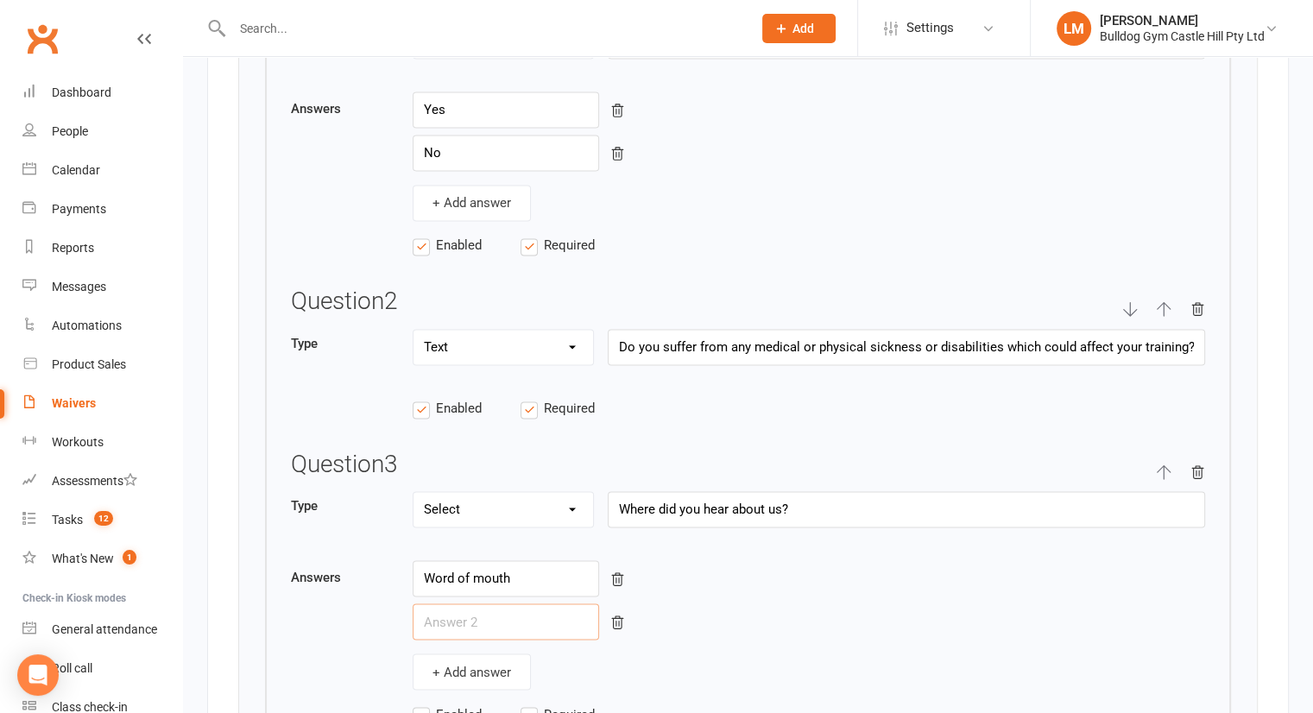
click at [473, 610] on input "text" at bounding box center [506, 622] width 186 height 36
paste input "Website/Internet"
type input "Website/Internet"
click at [465, 661] on button "+ Add answer" at bounding box center [472, 672] width 118 height 36
click at [468, 657] on input "text" at bounding box center [506, 665] width 186 height 36
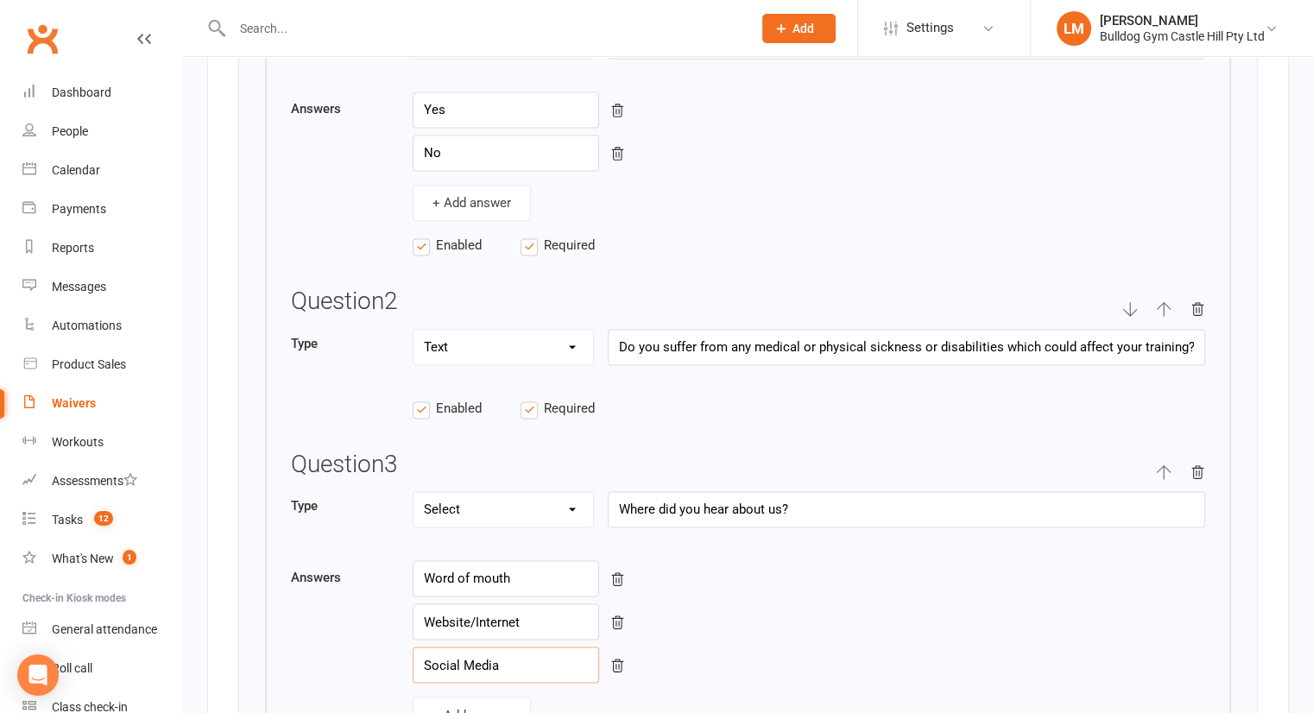
type input "Social Media"
click at [475, 697] on button "+ Add answer" at bounding box center [472, 715] width 118 height 36
click at [474, 704] on input "text" at bounding box center [506, 708] width 186 height 36
type input "Other"
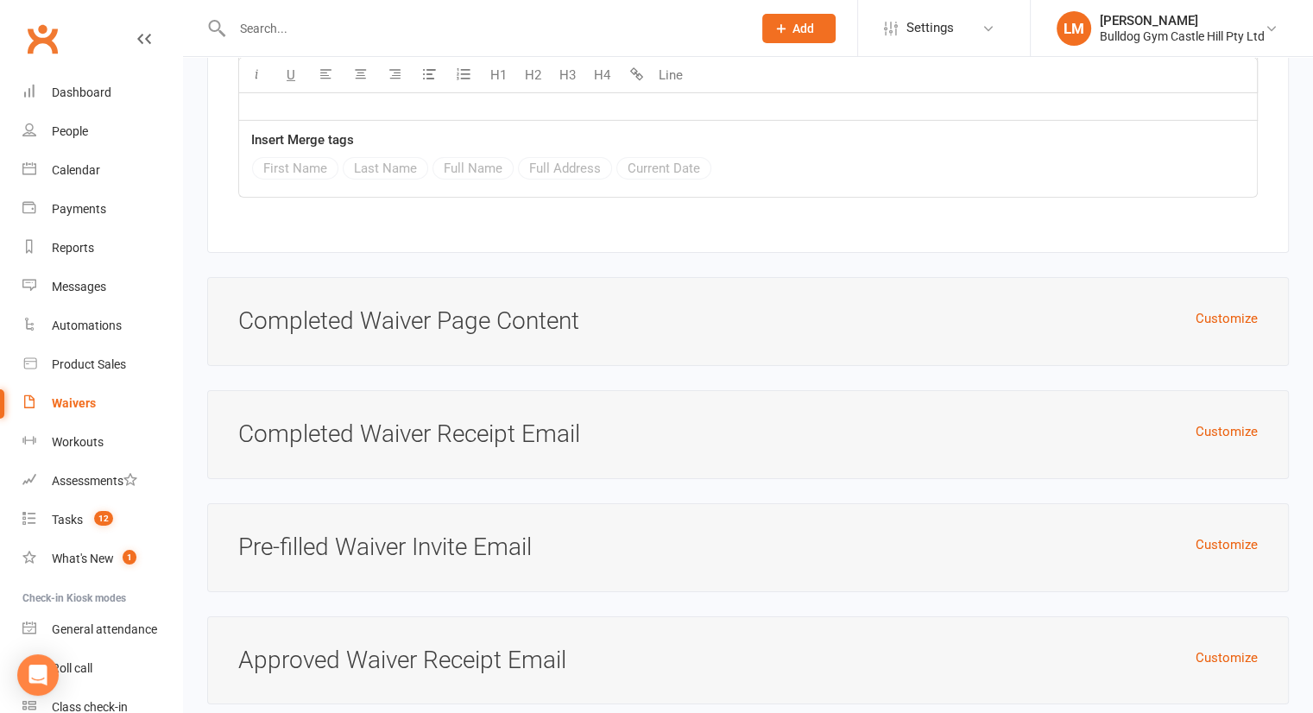
scroll to position [5734, 0]
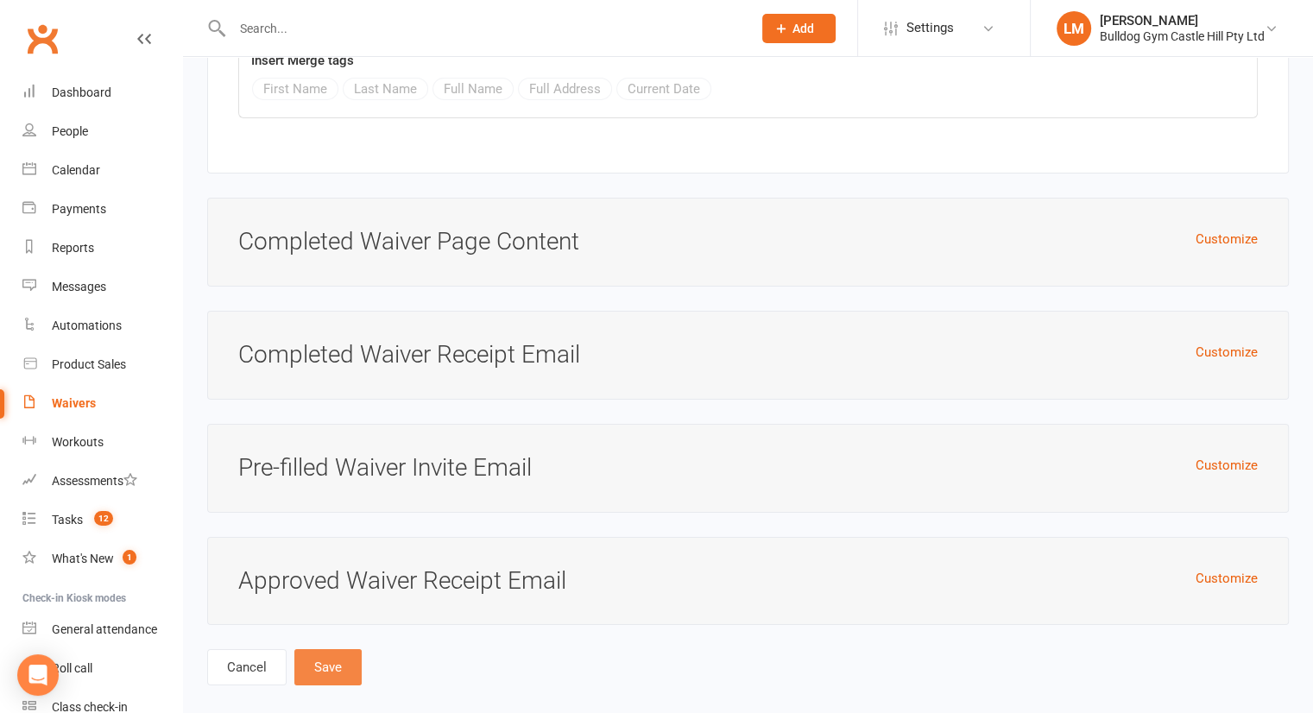
click at [319, 649] on button "Save" at bounding box center [327, 667] width 67 height 36
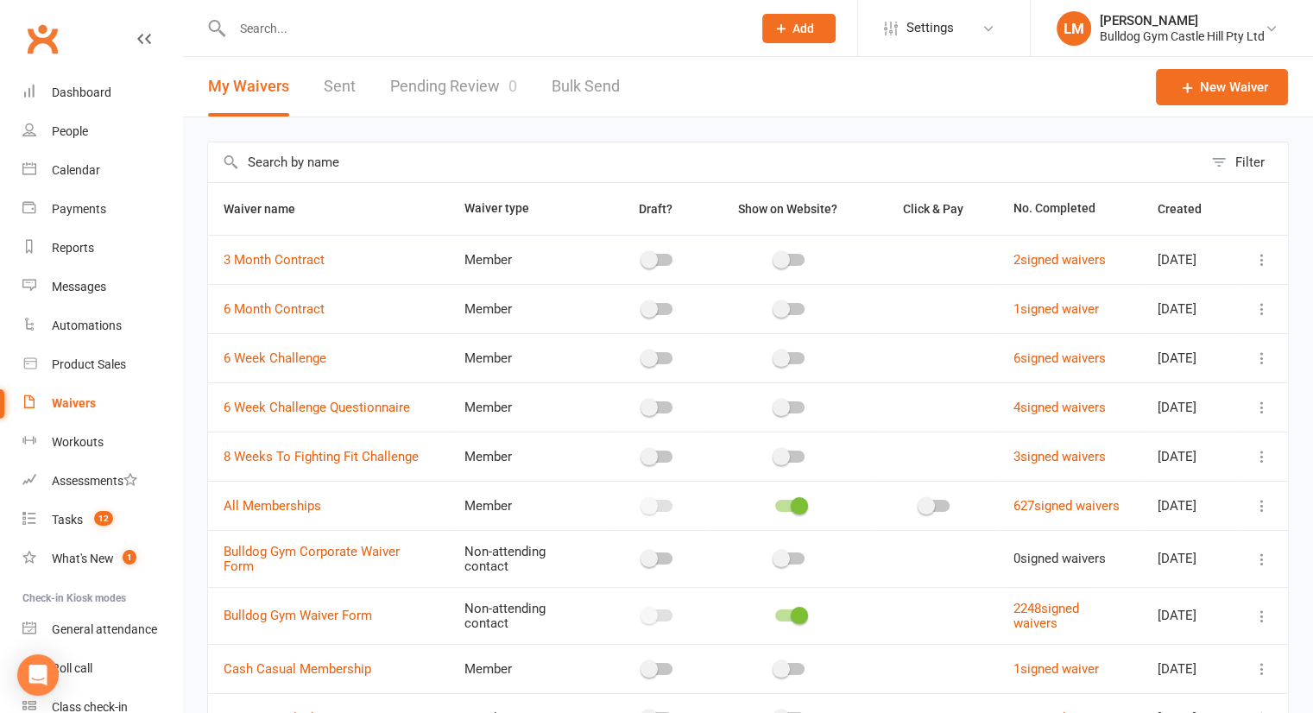
click at [497, 161] on input "text" at bounding box center [705, 162] width 995 height 40
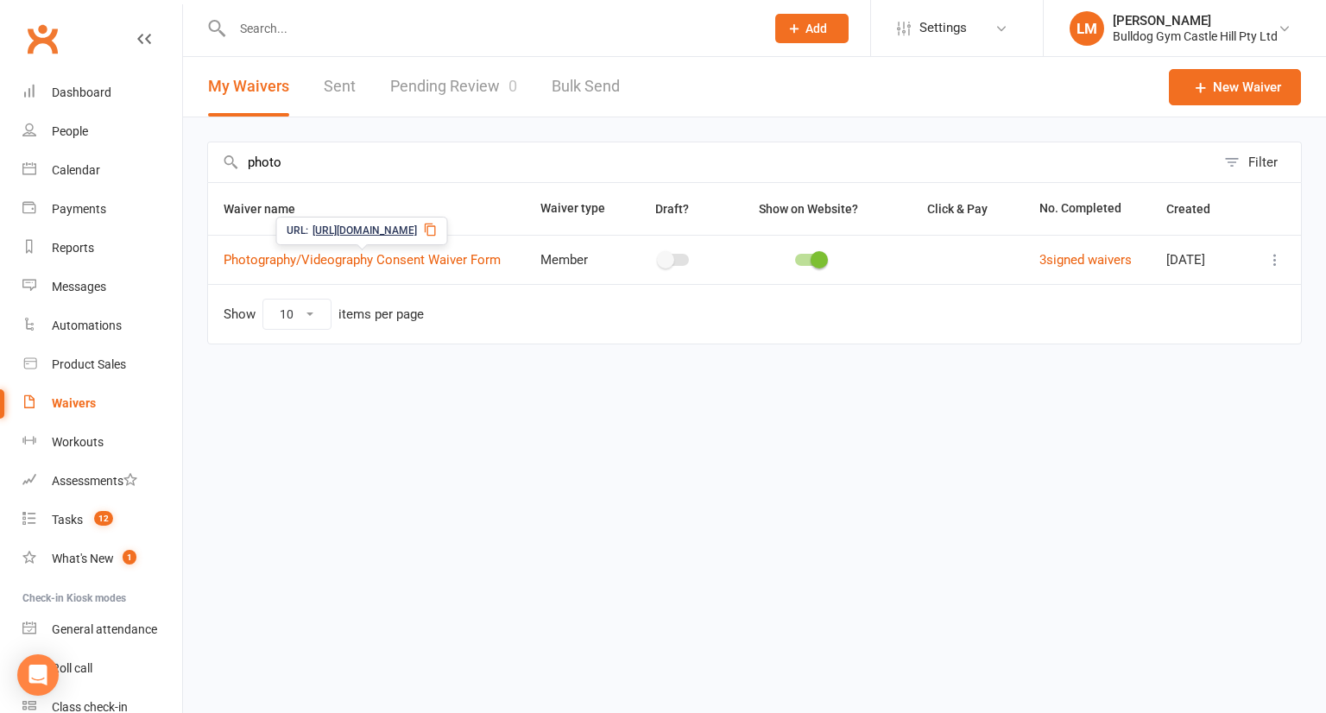
type input "photo"
click at [433, 252] on link "Photography/Videography Consent Waiver Form" at bounding box center [362, 260] width 277 height 16
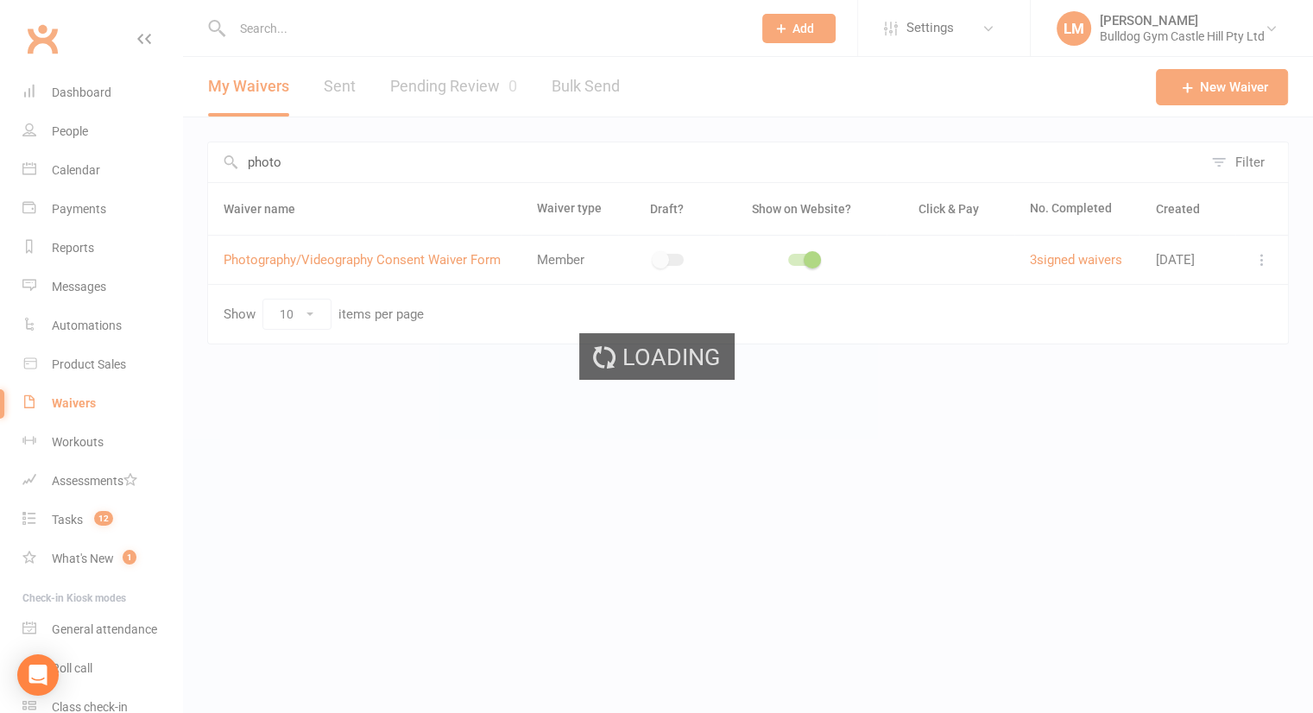
select select "applies_to_all_signees"
select select "select"
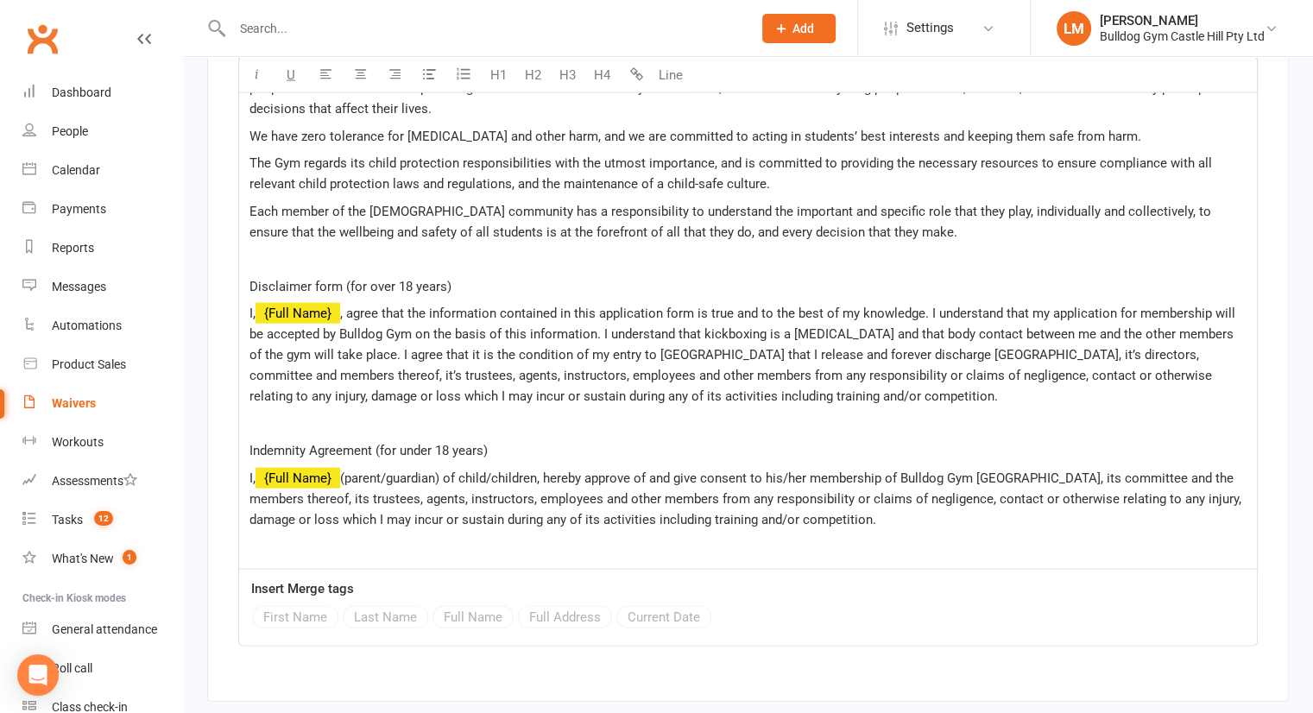
scroll to position [3963, 0]
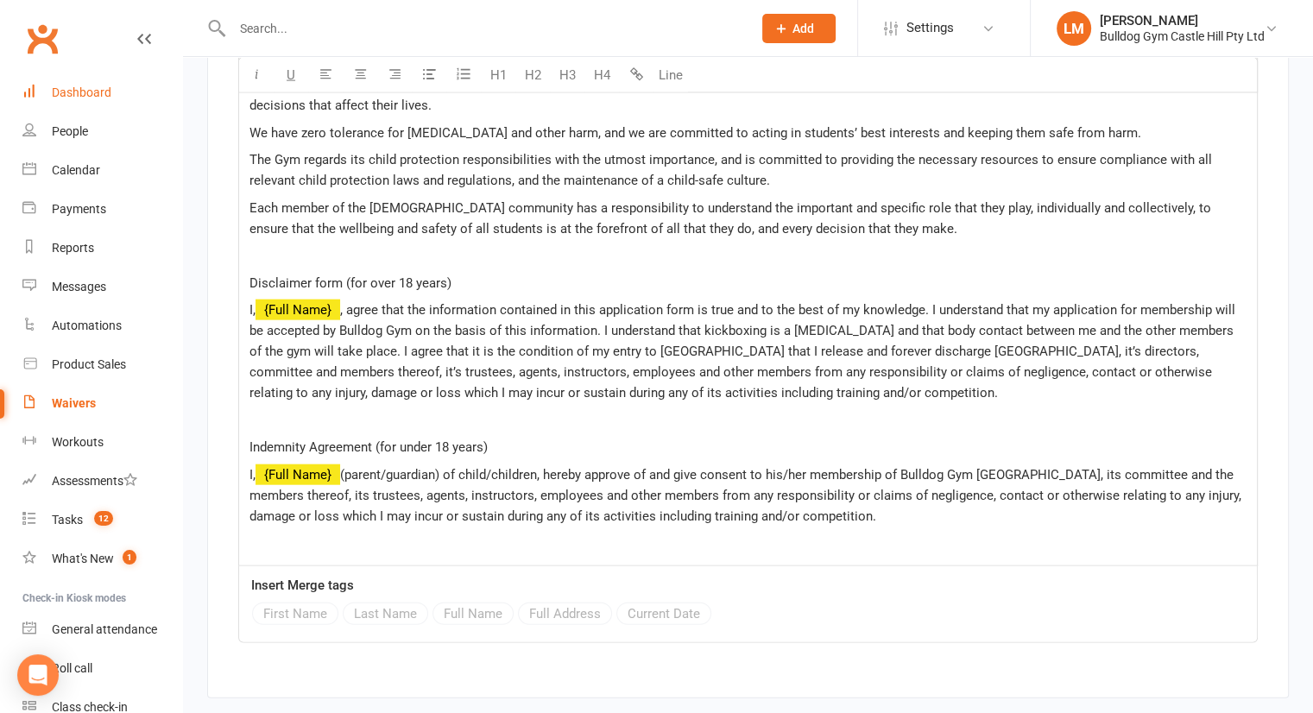
click at [90, 85] on div "Dashboard" at bounding box center [82, 92] width 60 height 14
